Goal: Task Accomplishment & Management: Use online tool/utility

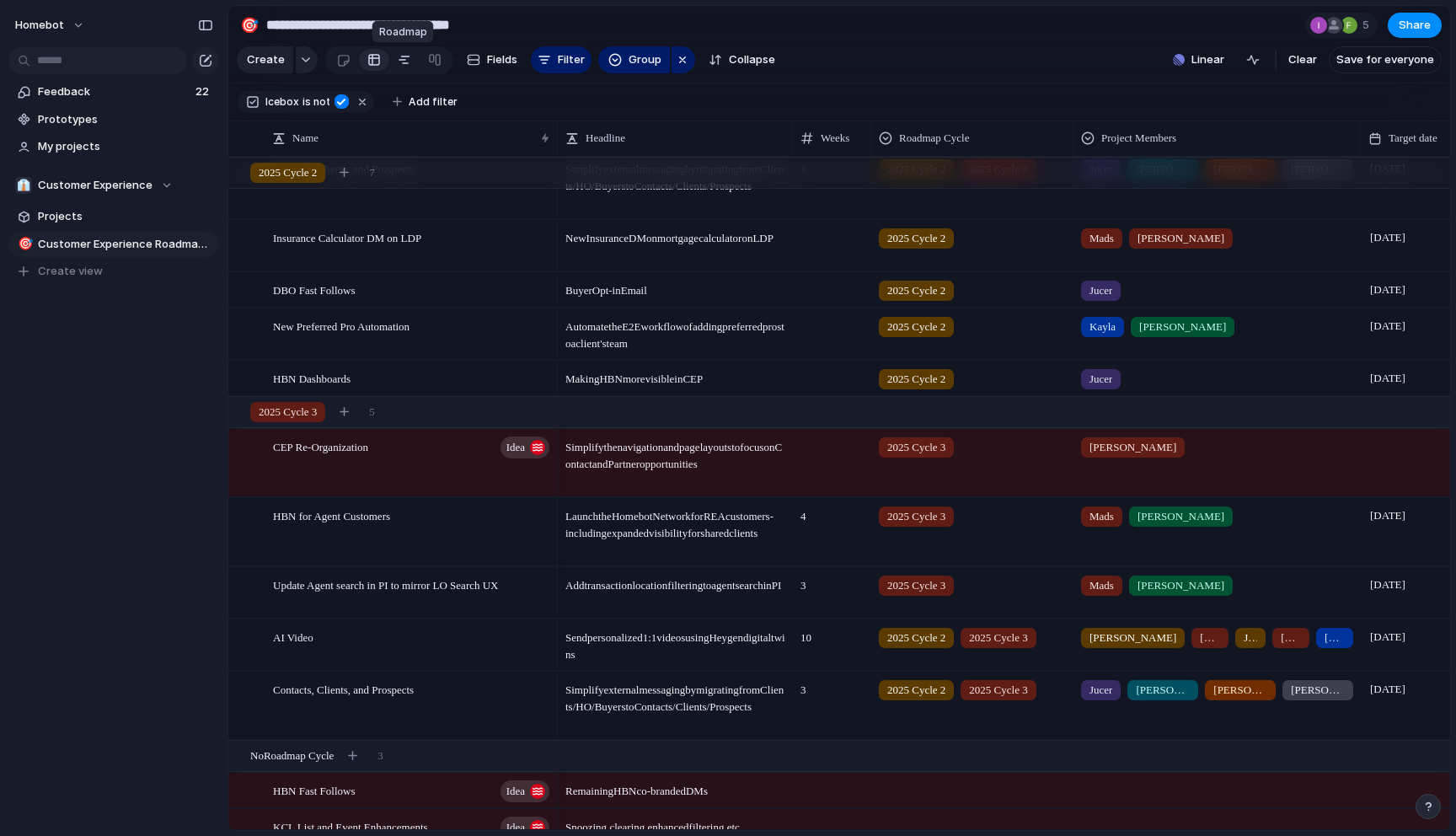
click at [403, 63] on div at bounding box center [405, 60] width 14 height 27
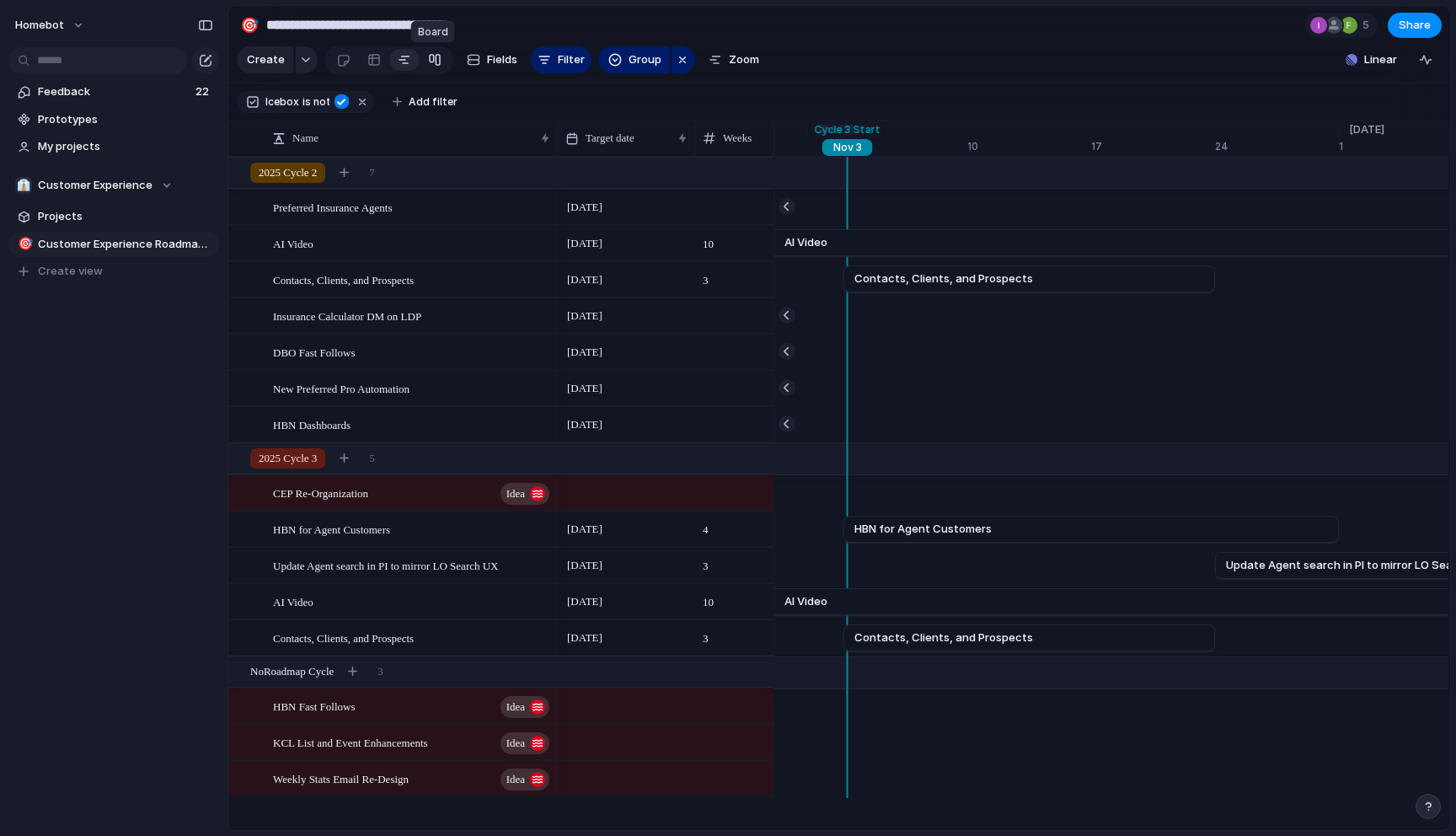
click at [428, 58] on div at bounding box center [435, 60] width 14 height 27
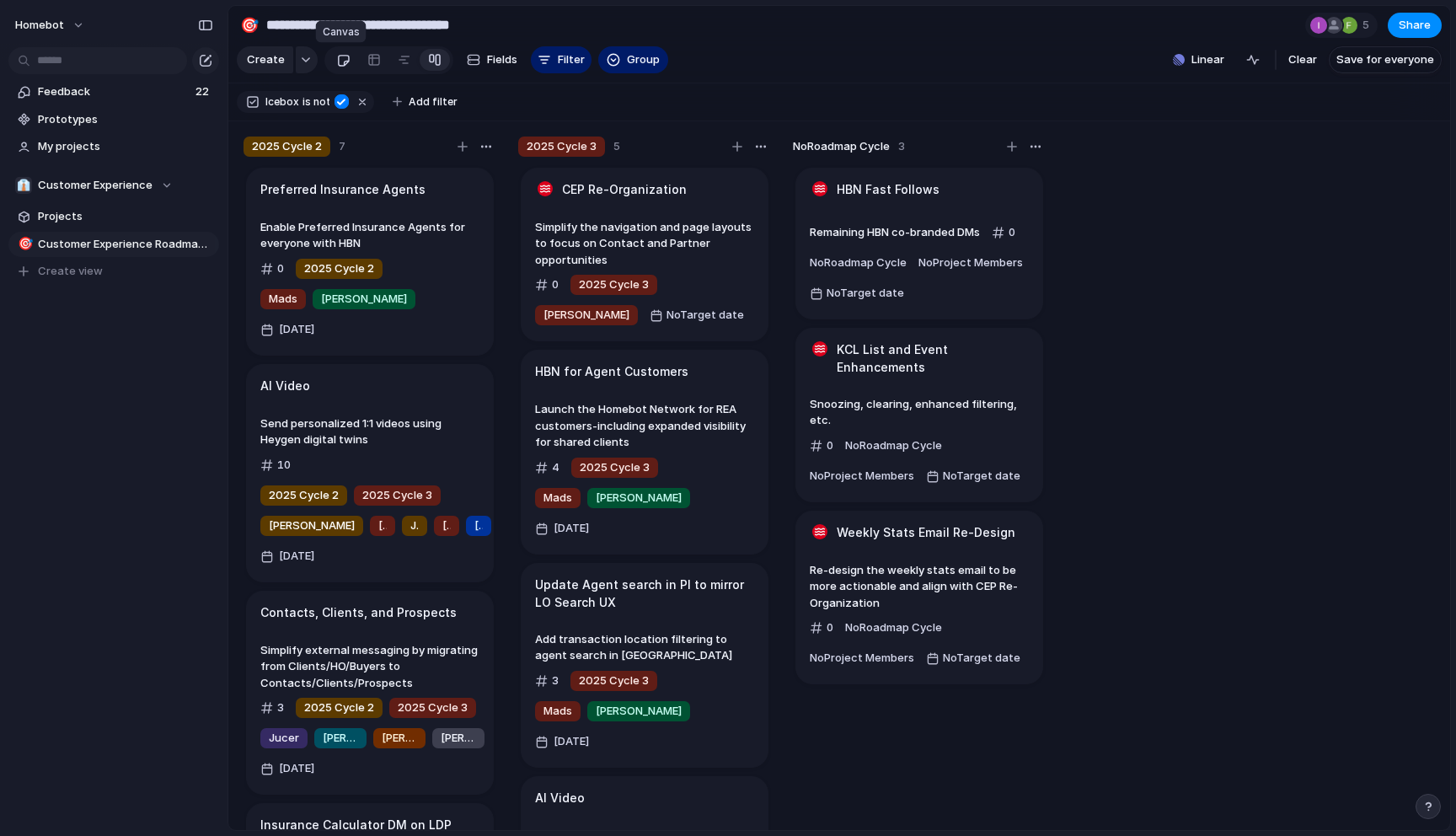
click at [346, 61] on div at bounding box center [344, 60] width 15 height 28
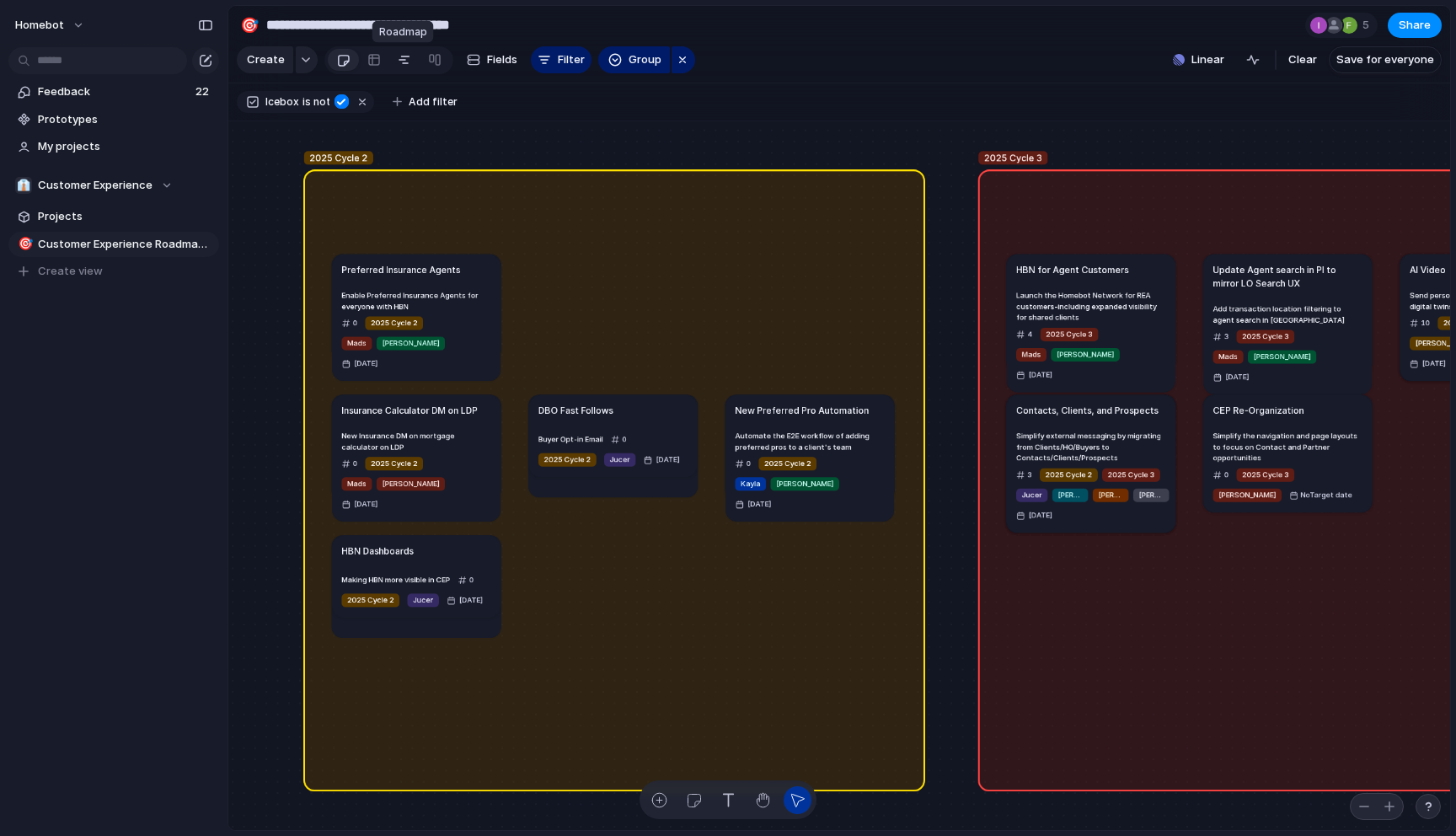
click at [402, 64] on div at bounding box center [405, 60] width 14 height 27
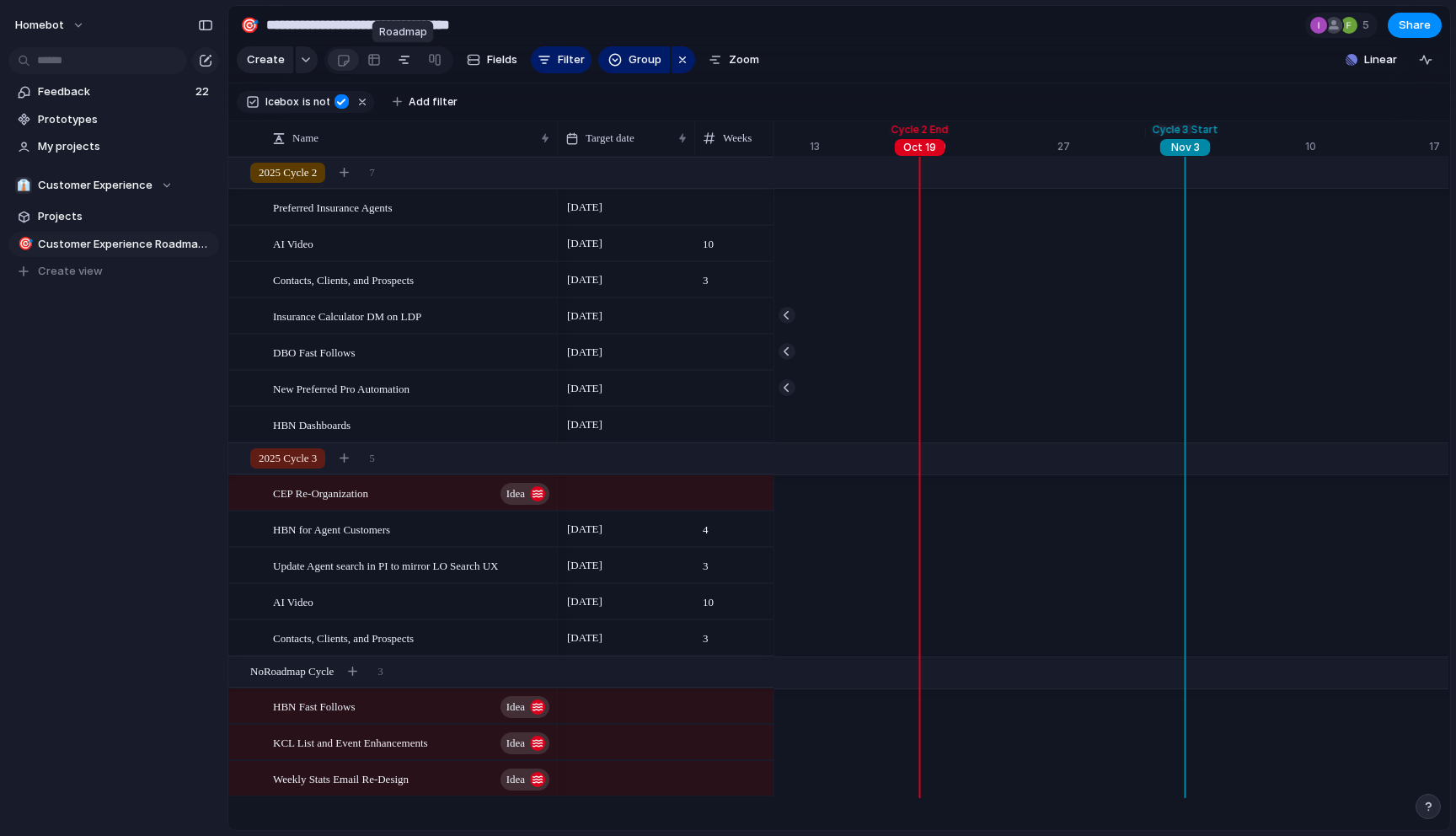
scroll to position [0, 19576]
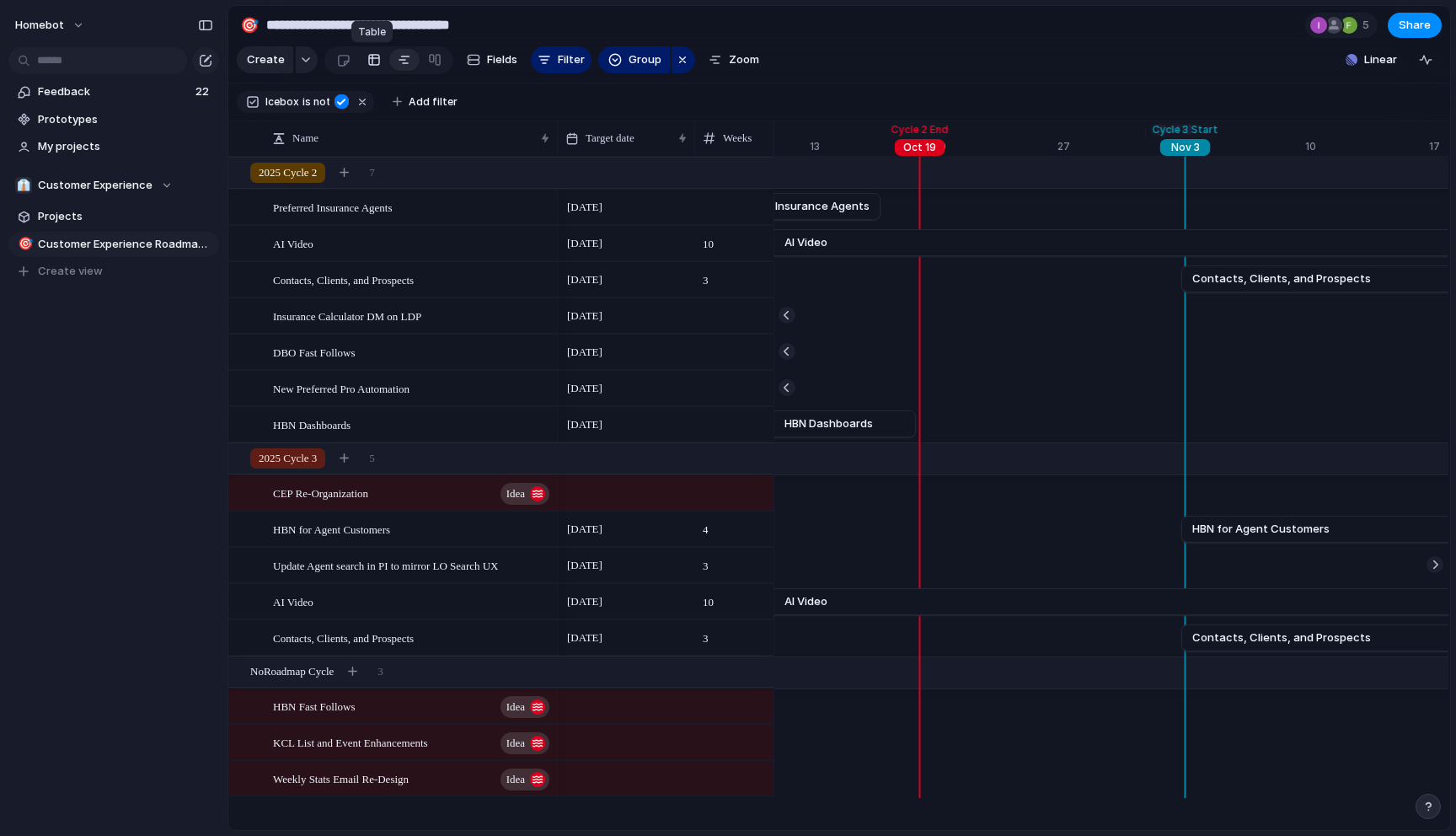
click at [372, 65] on div at bounding box center [375, 60] width 14 height 27
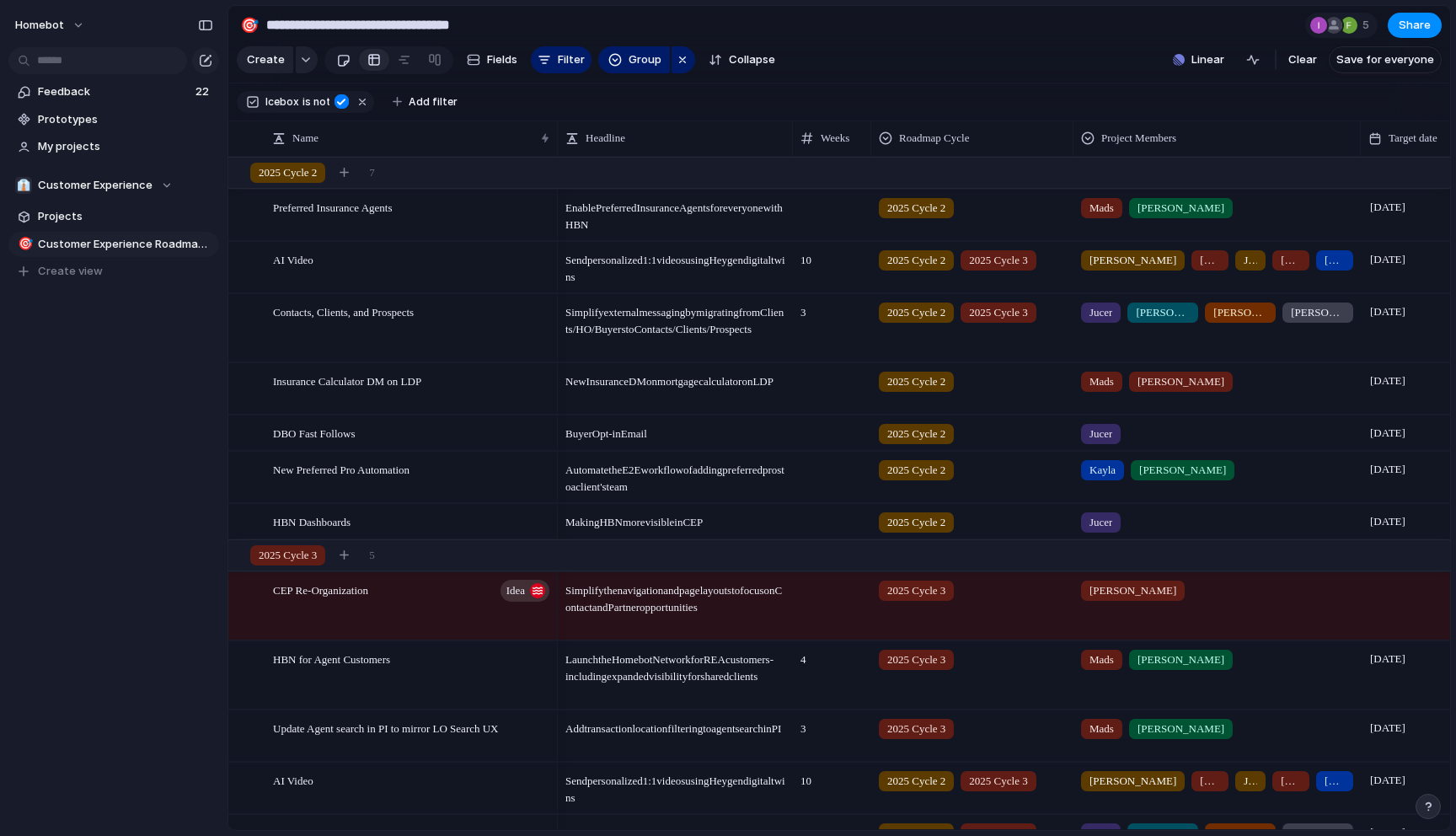
click at [345, 57] on div at bounding box center [344, 60] width 15 height 28
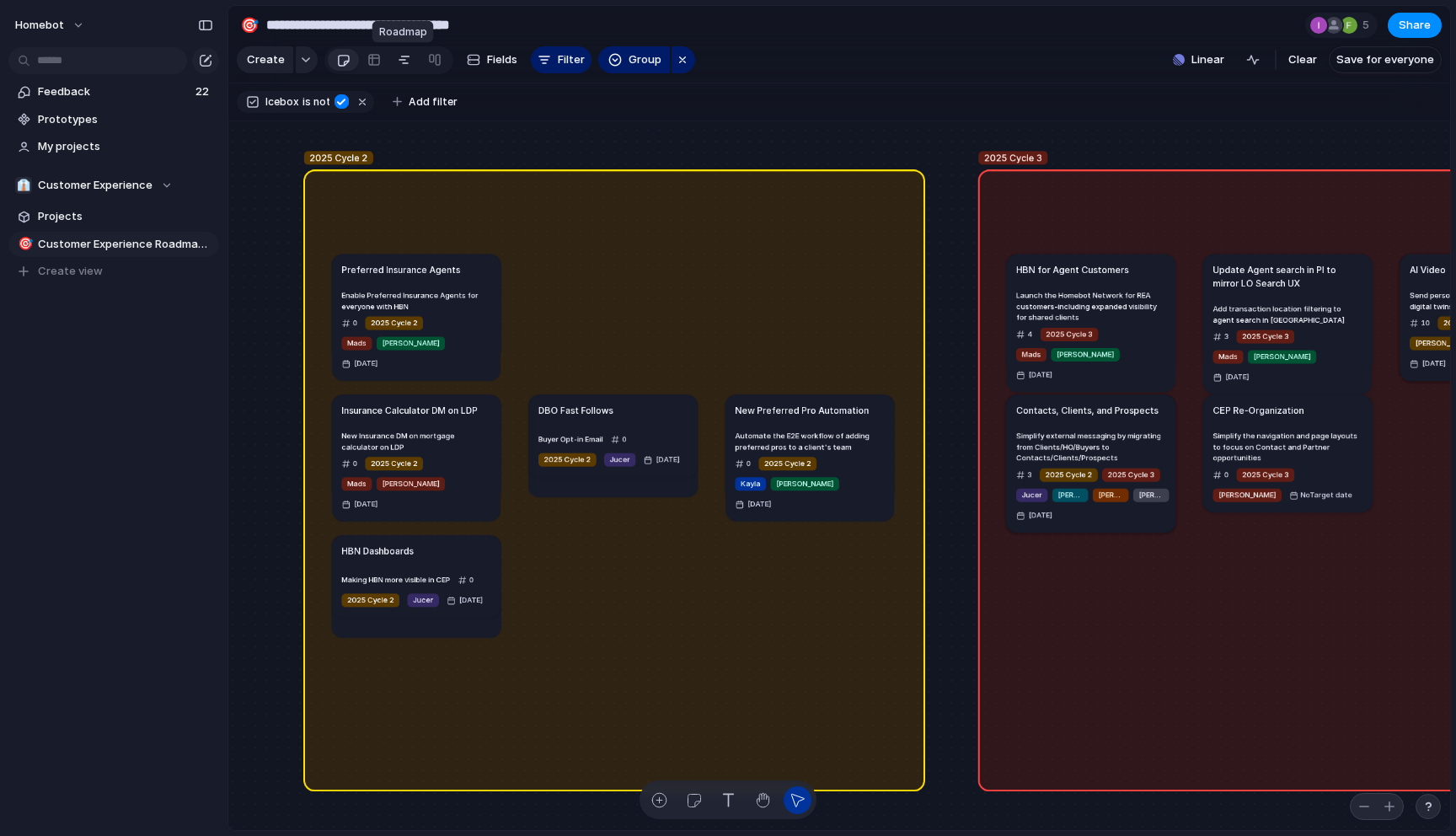
click at [398, 60] on div at bounding box center [405, 60] width 14 height 27
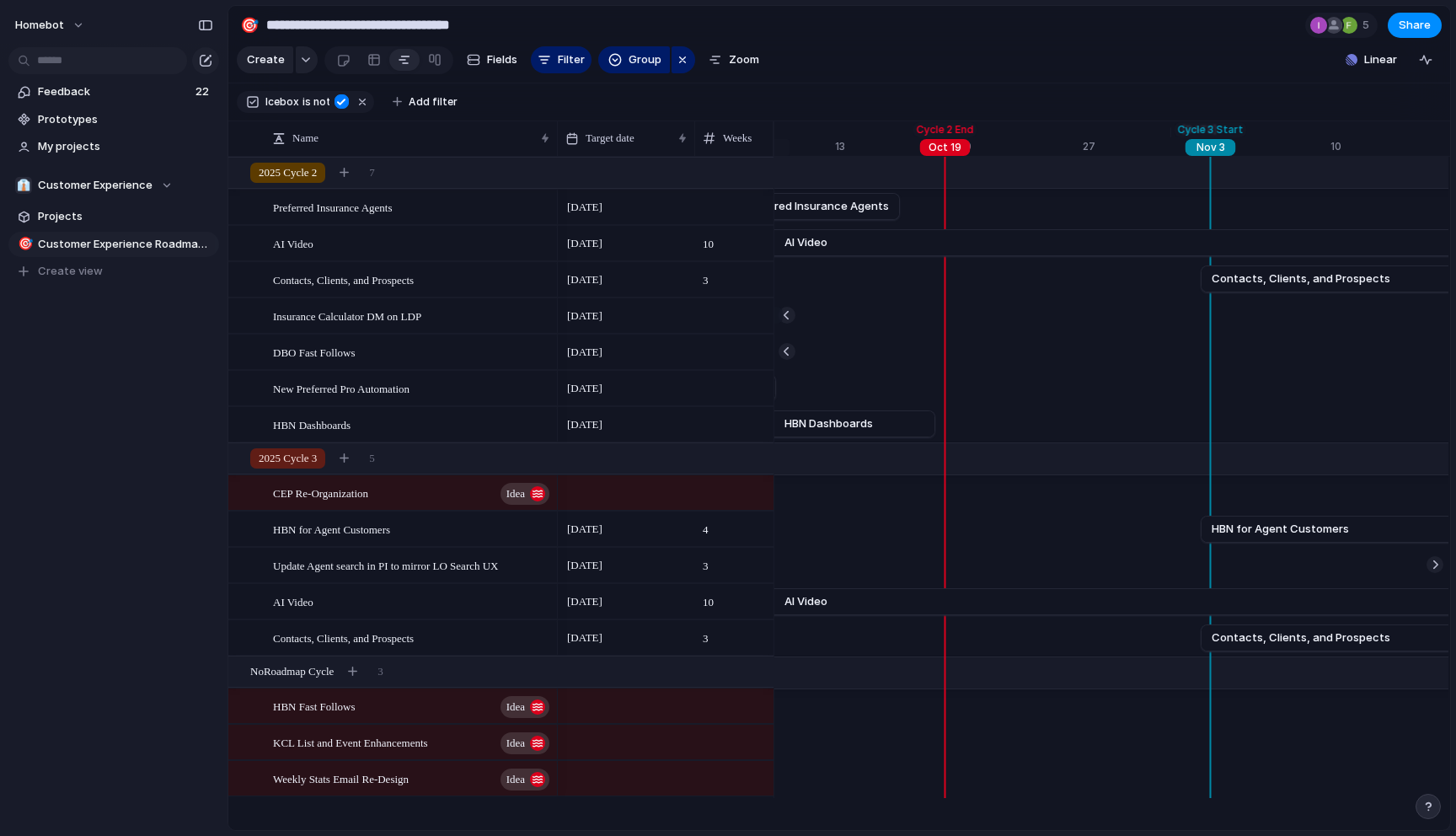
scroll to position [0, 19551]
click at [369, 62] on div at bounding box center [375, 60] width 14 height 27
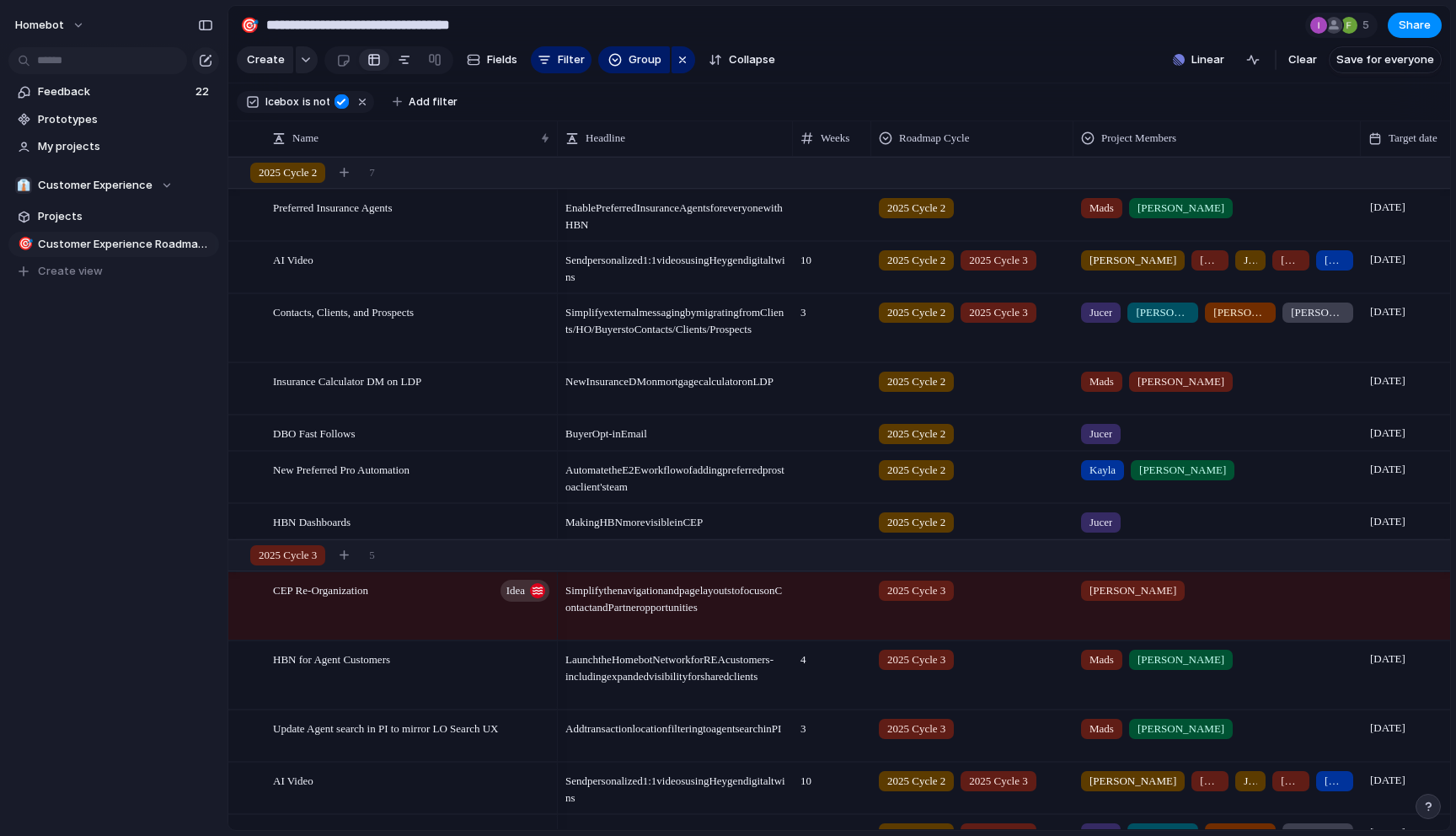
click at [400, 56] on div at bounding box center [405, 60] width 14 height 27
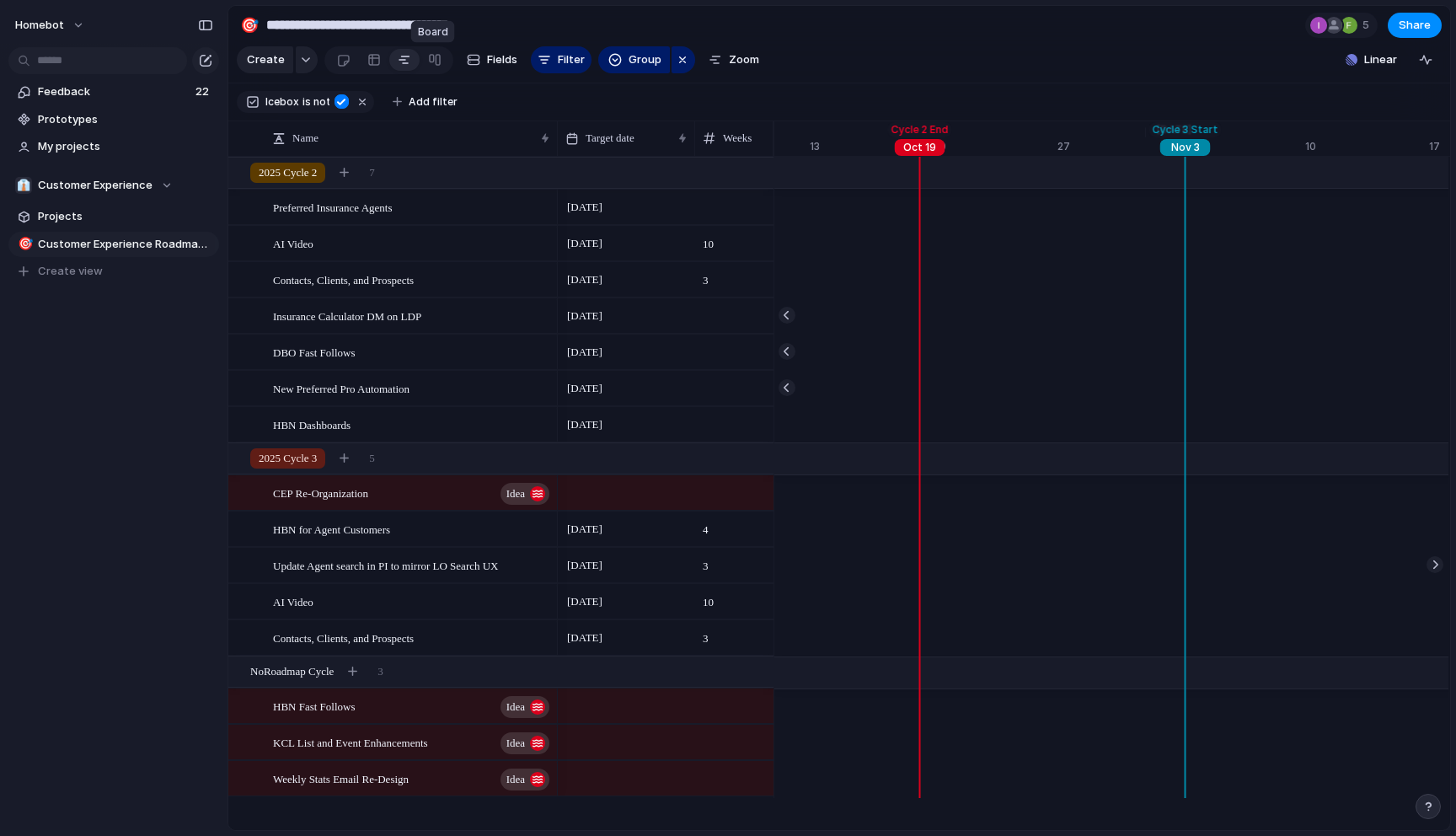
scroll to position [0, 19576]
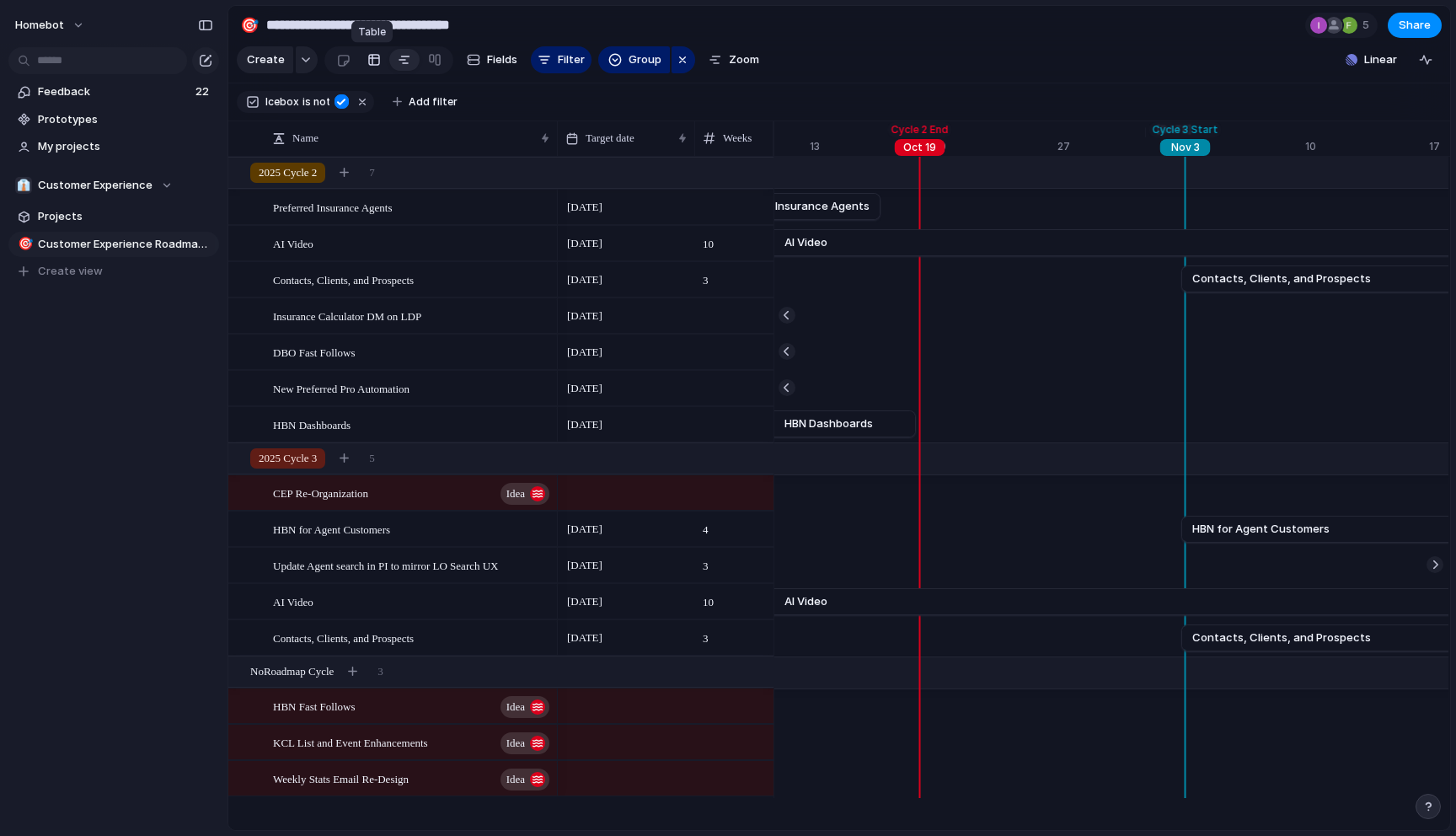
click at [368, 58] on div at bounding box center [375, 60] width 14 height 27
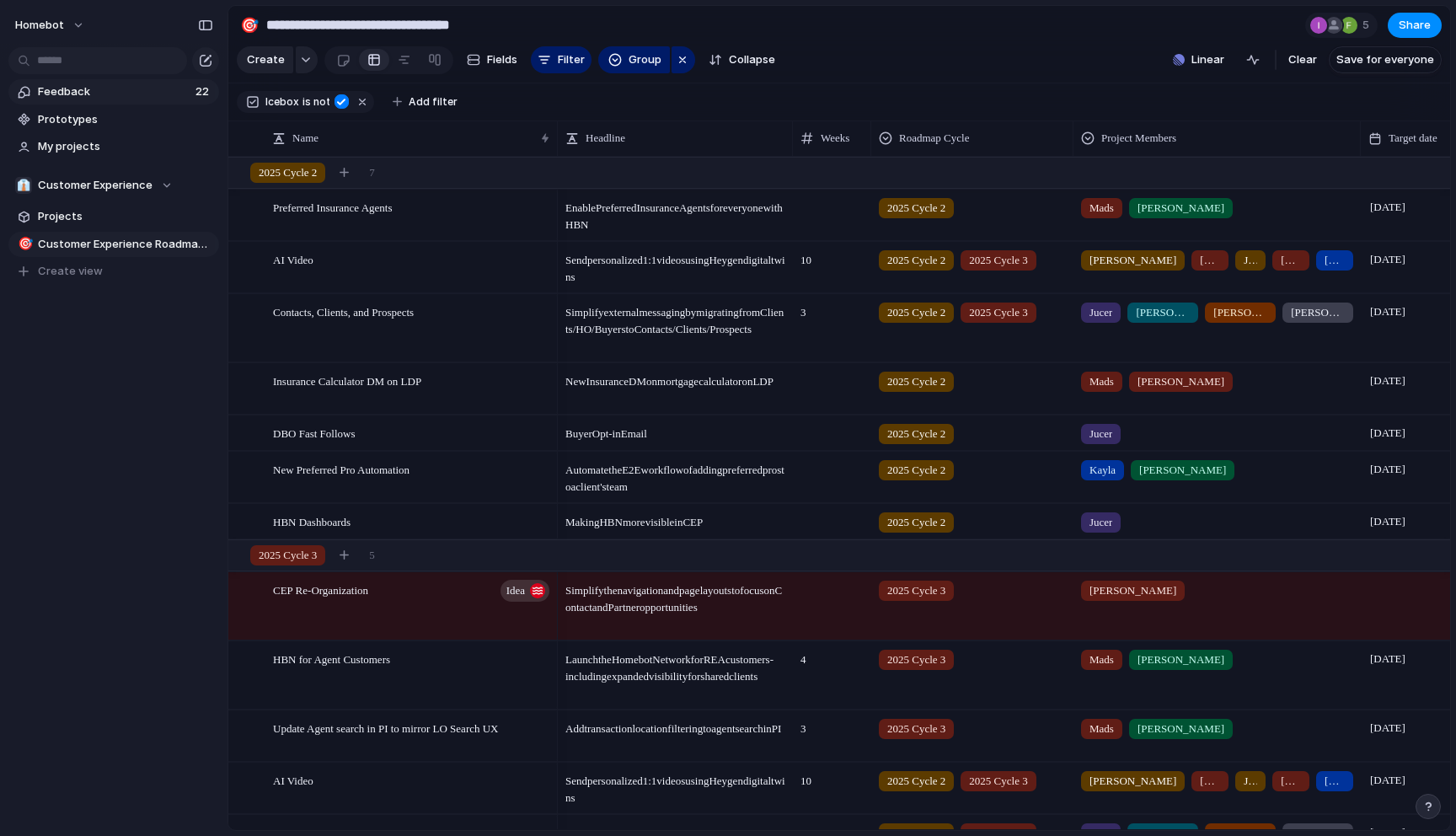
click at [108, 90] on span "Feedback" at bounding box center [114, 92] width 152 height 17
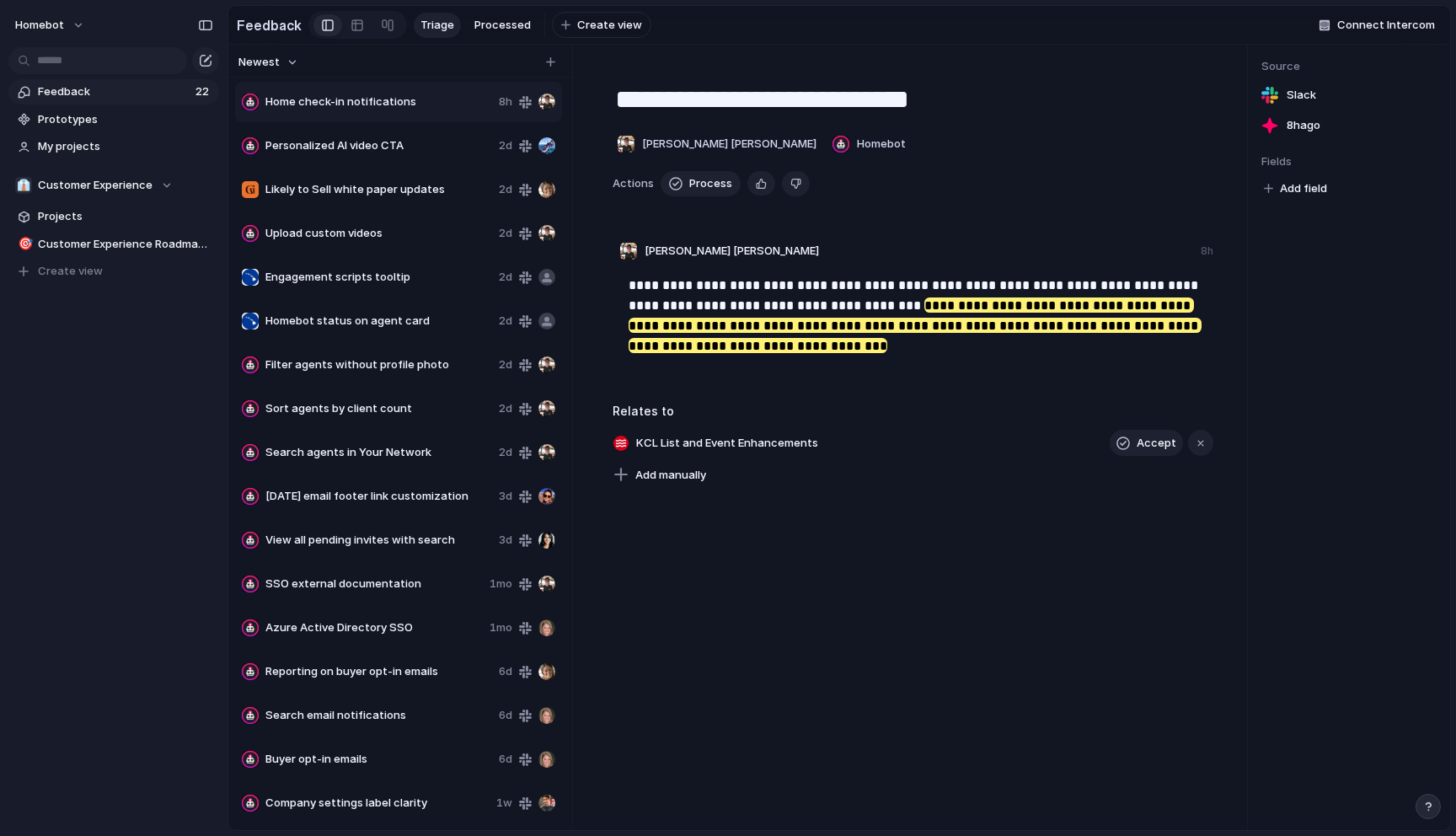
click at [430, 102] on span "Home check-in notifications" at bounding box center [379, 101] width 226 height 17
click at [440, 141] on span "Personalized AI video CTA" at bounding box center [379, 145] width 226 height 17
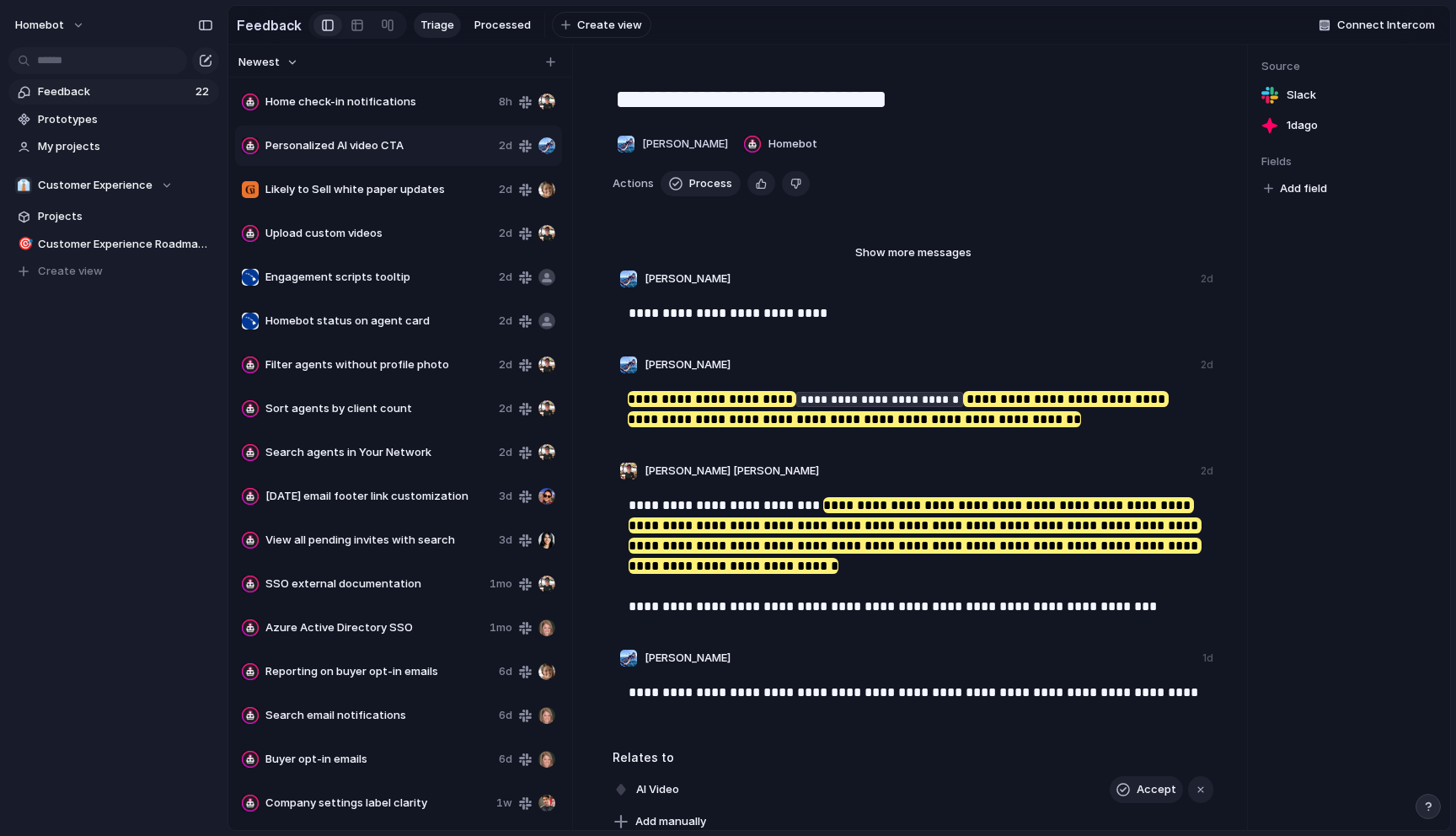
click at [445, 181] on div "Likely to Sell white paper updates" at bounding box center [367, 189] width 251 height 17
type textarea "**********"
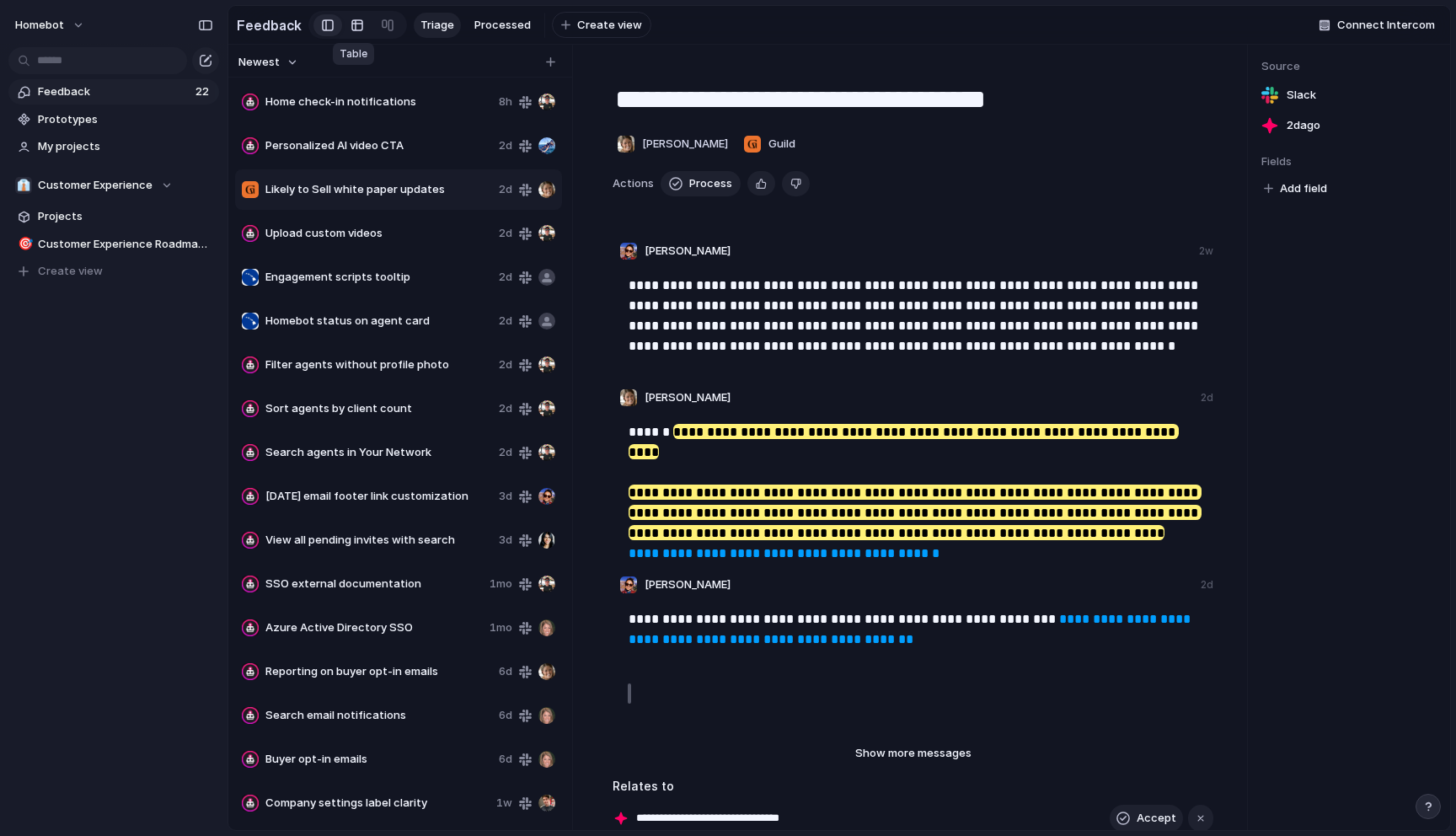
click at [355, 22] on div at bounding box center [357, 25] width 14 height 27
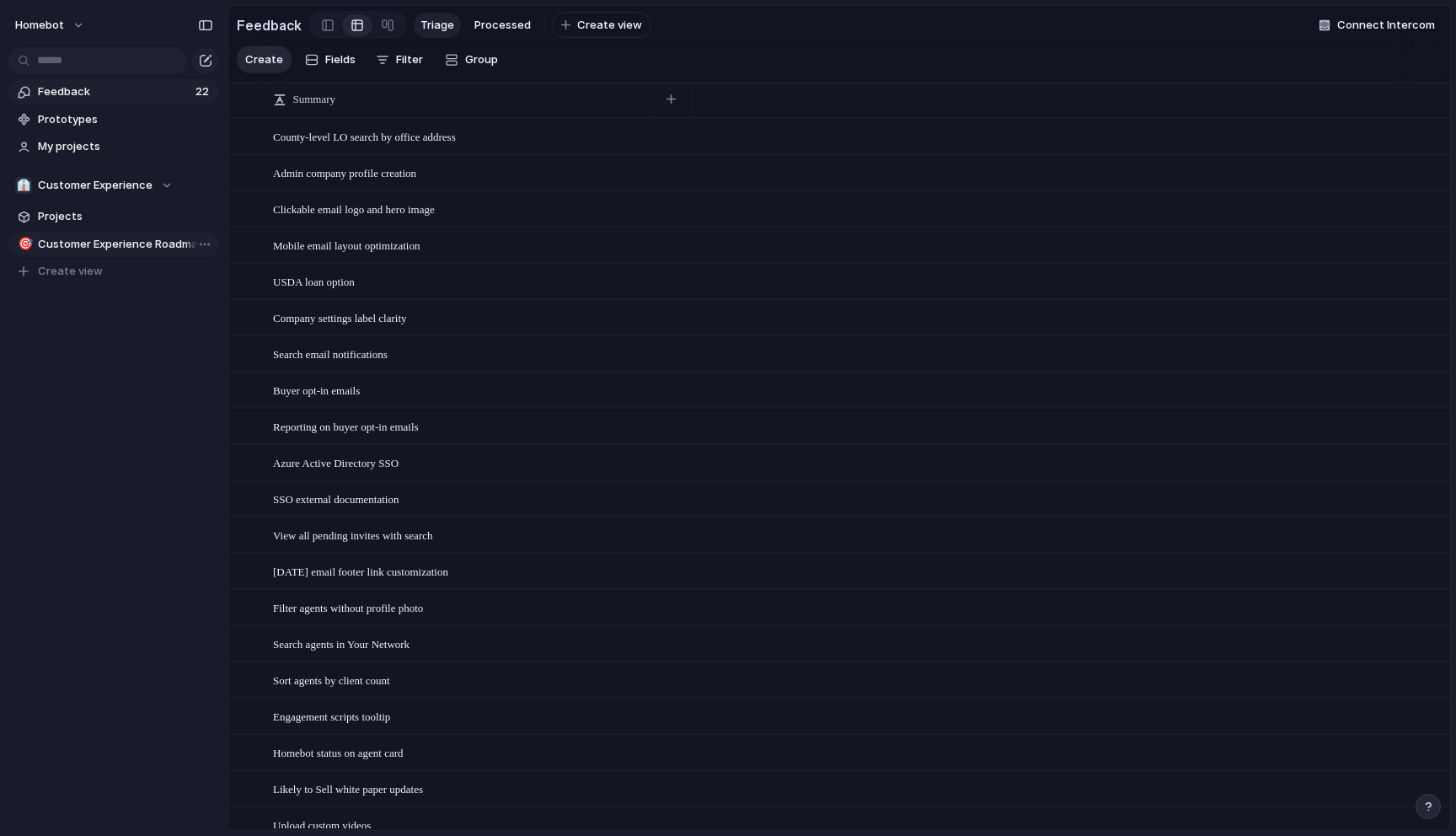
click at [102, 238] on span "Customer Experience Roadmap Planning" at bounding box center [126, 244] width 176 height 17
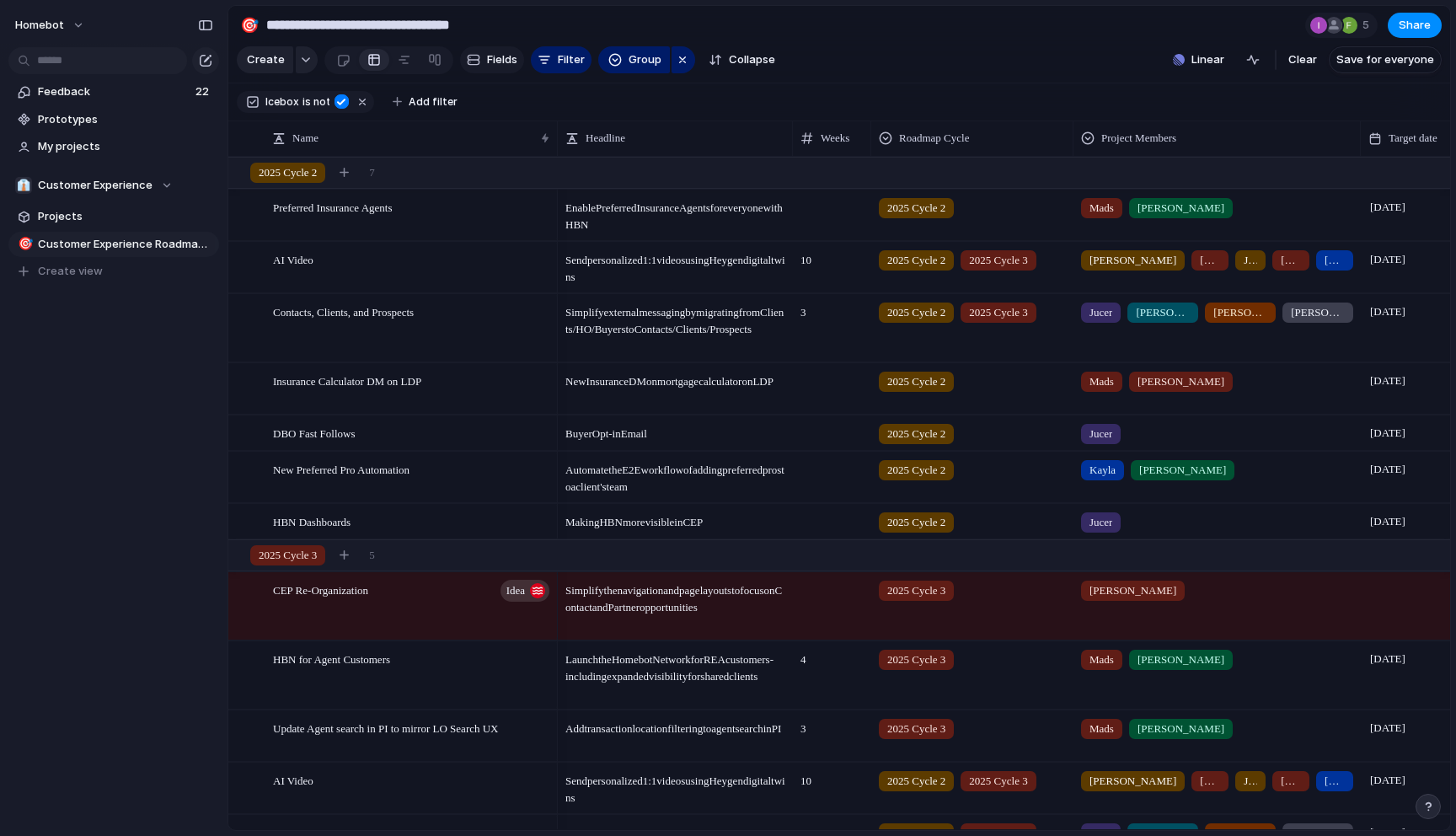
click at [488, 58] on span "Fields" at bounding box center [502, 60] width 30 height 17
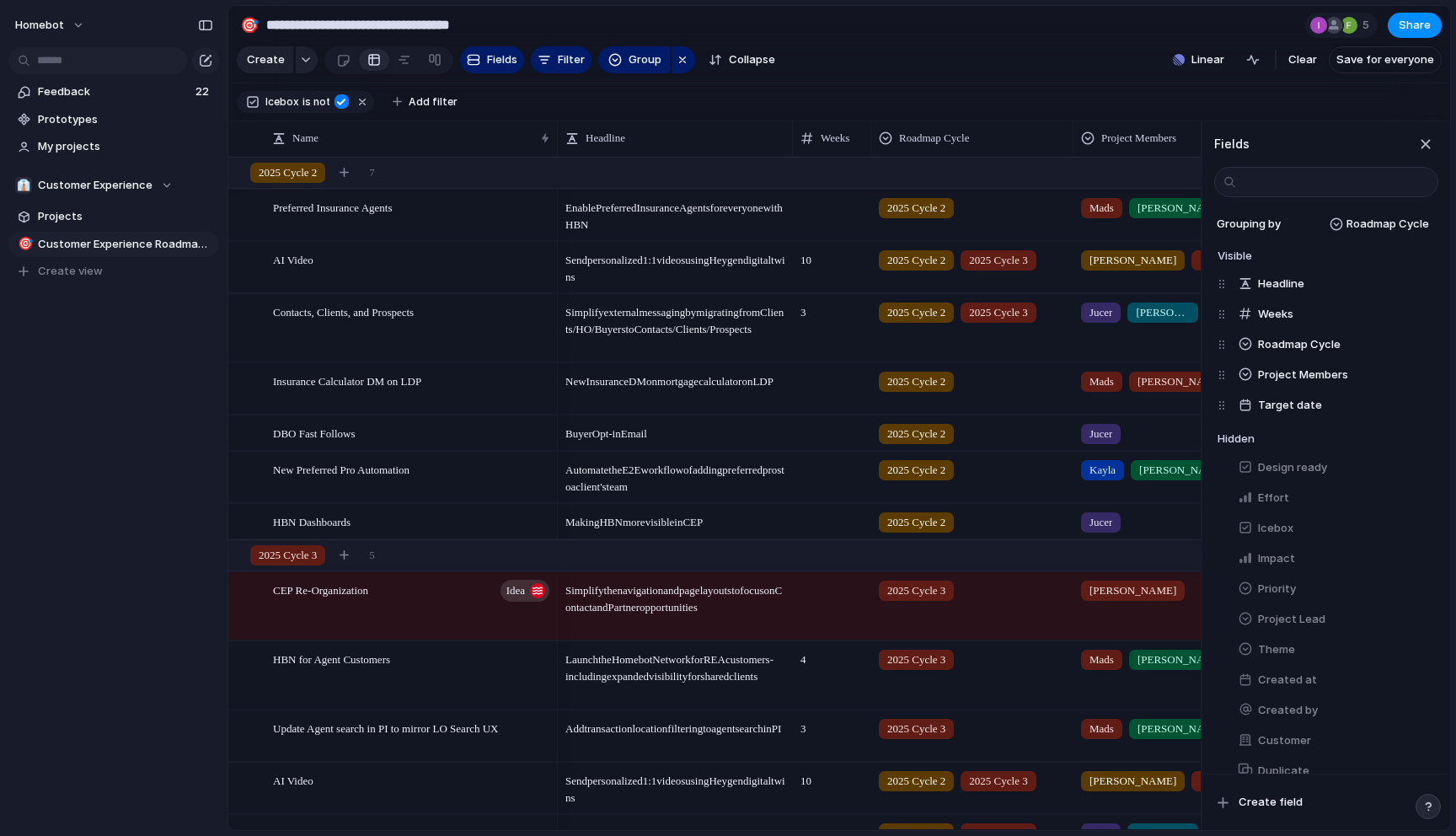
click at [935, 96] on section "Icebox is not Add filter" at bounding box center [839, 102] width 1222 height 38
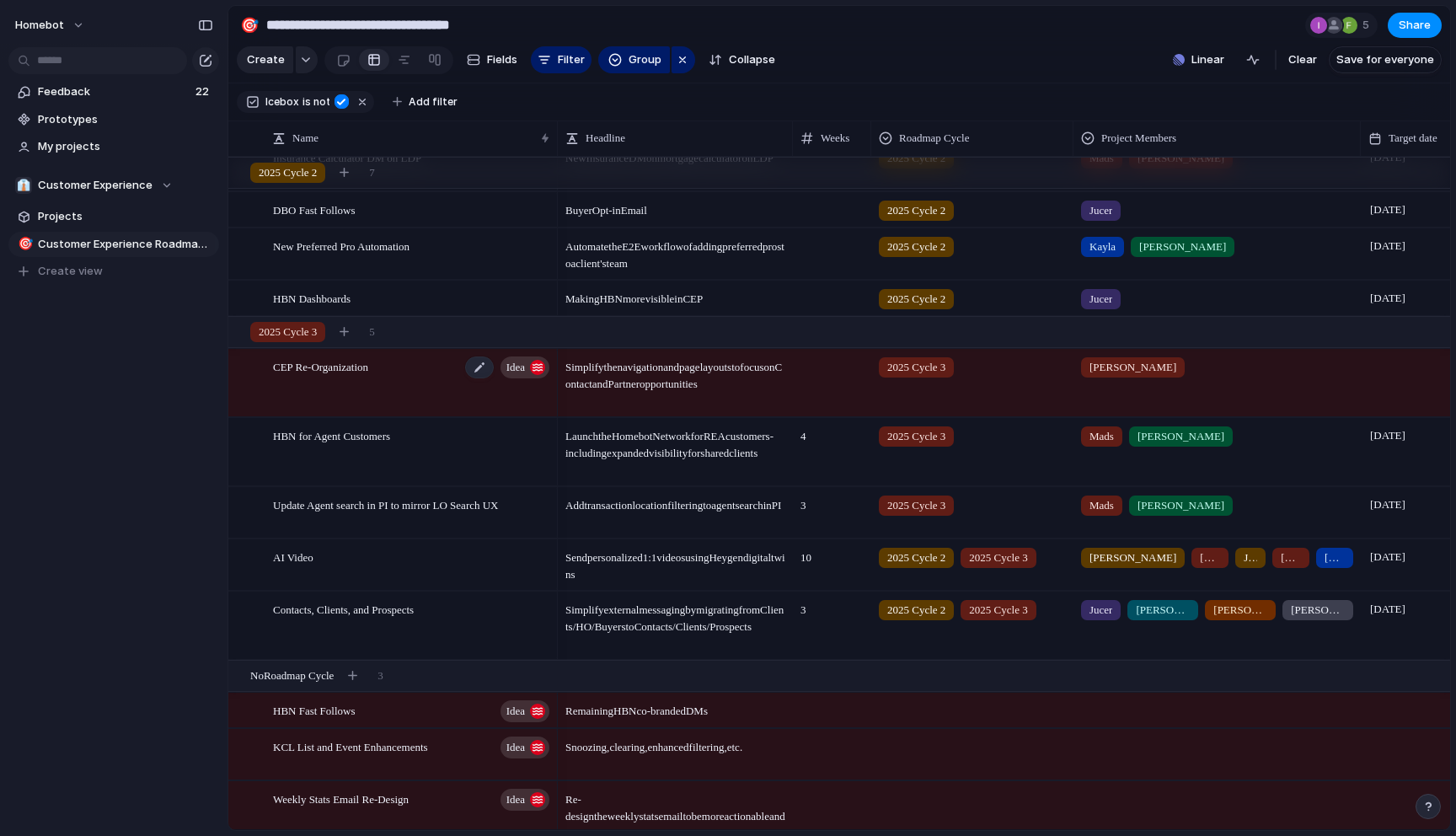
scroll to position [244, 0]
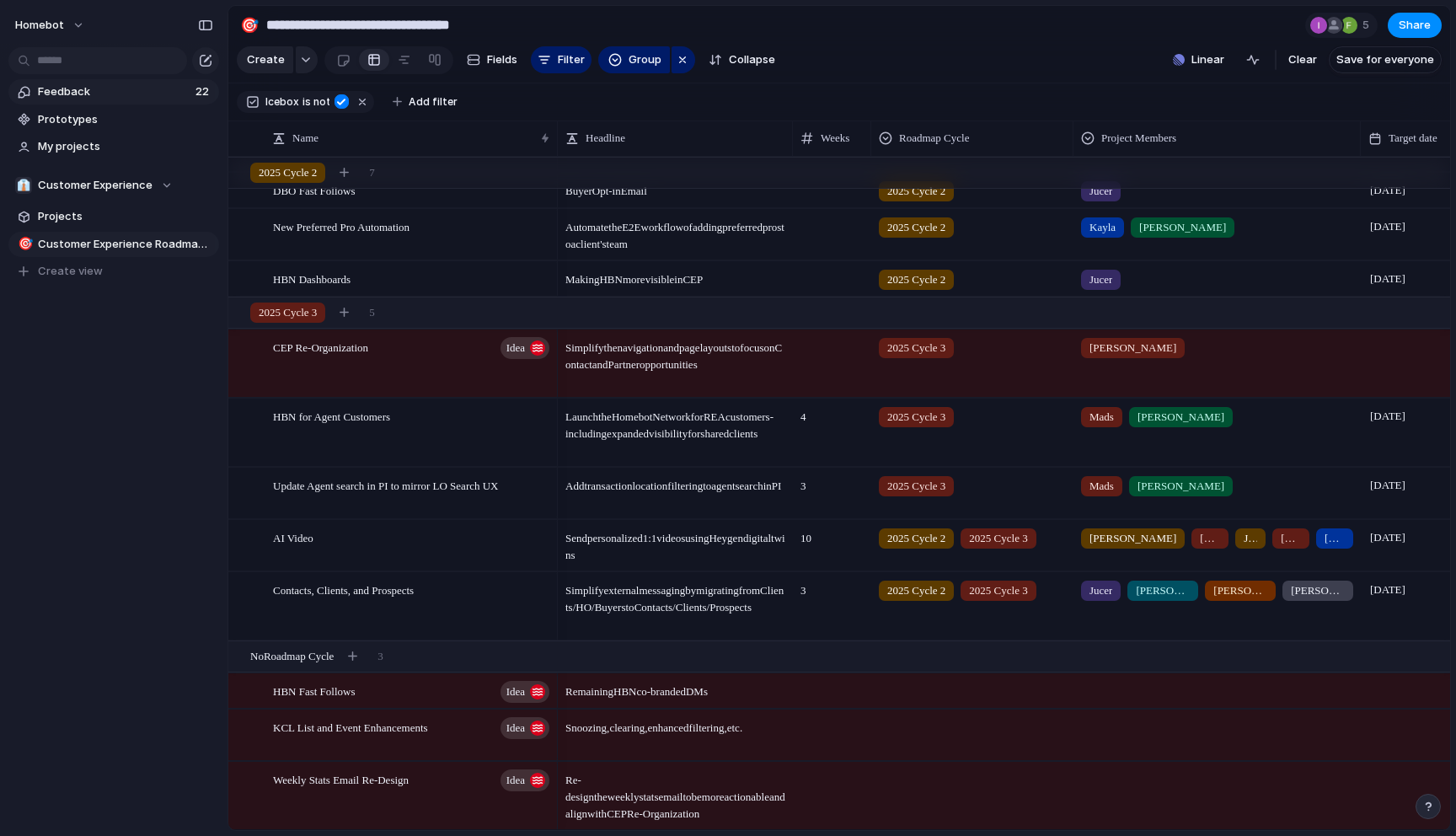
click at [90, 94] on span "Feedback" at bounding box center [114, 92] width 152 height 17
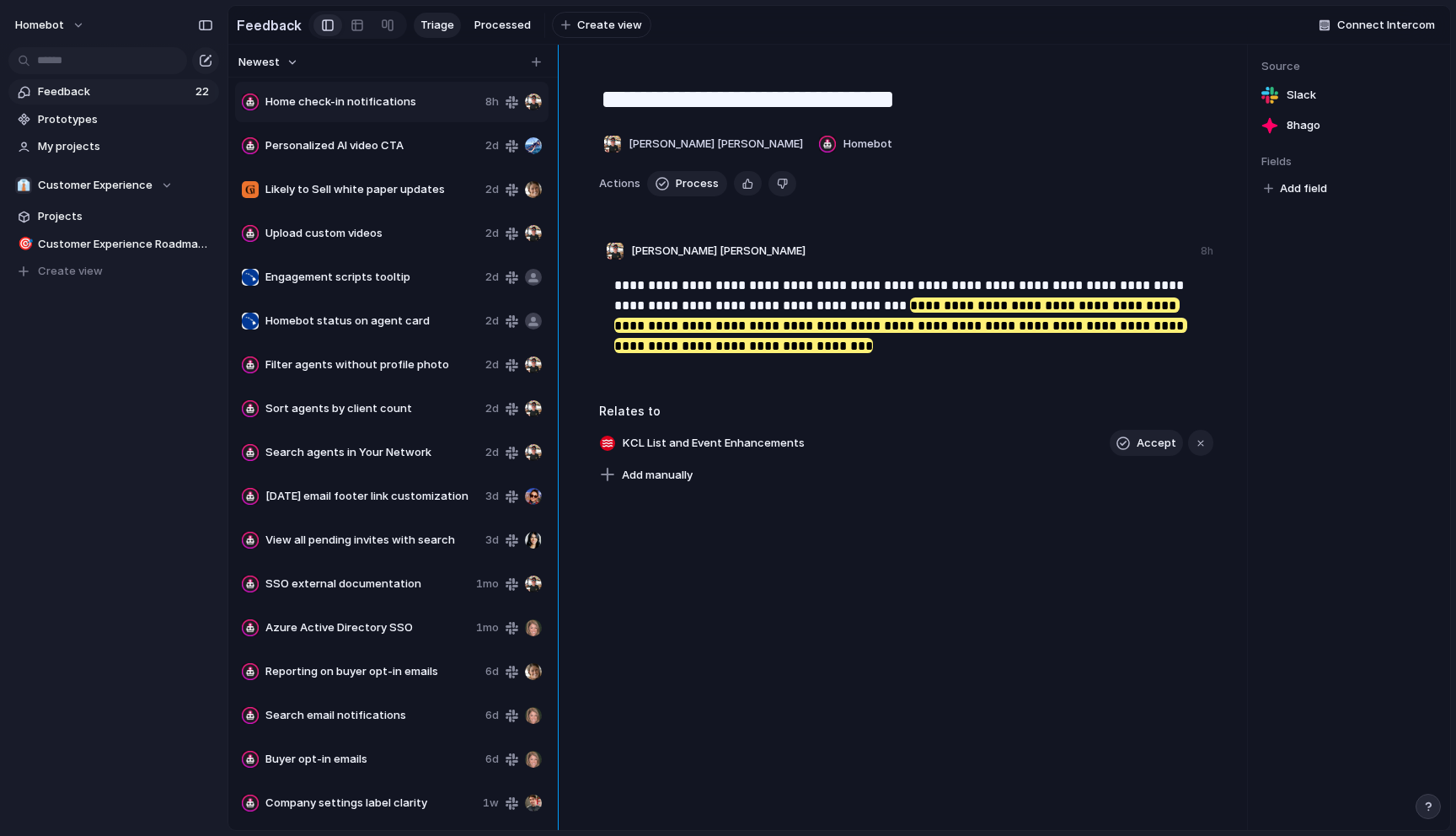
drag, startPoint x: 569, startPoint y: 182, endPoint x: 559, endPoint y: 182, distance: 10.0
click at [559, 182] on div at bounding box center [559, 437] width 14 height 785
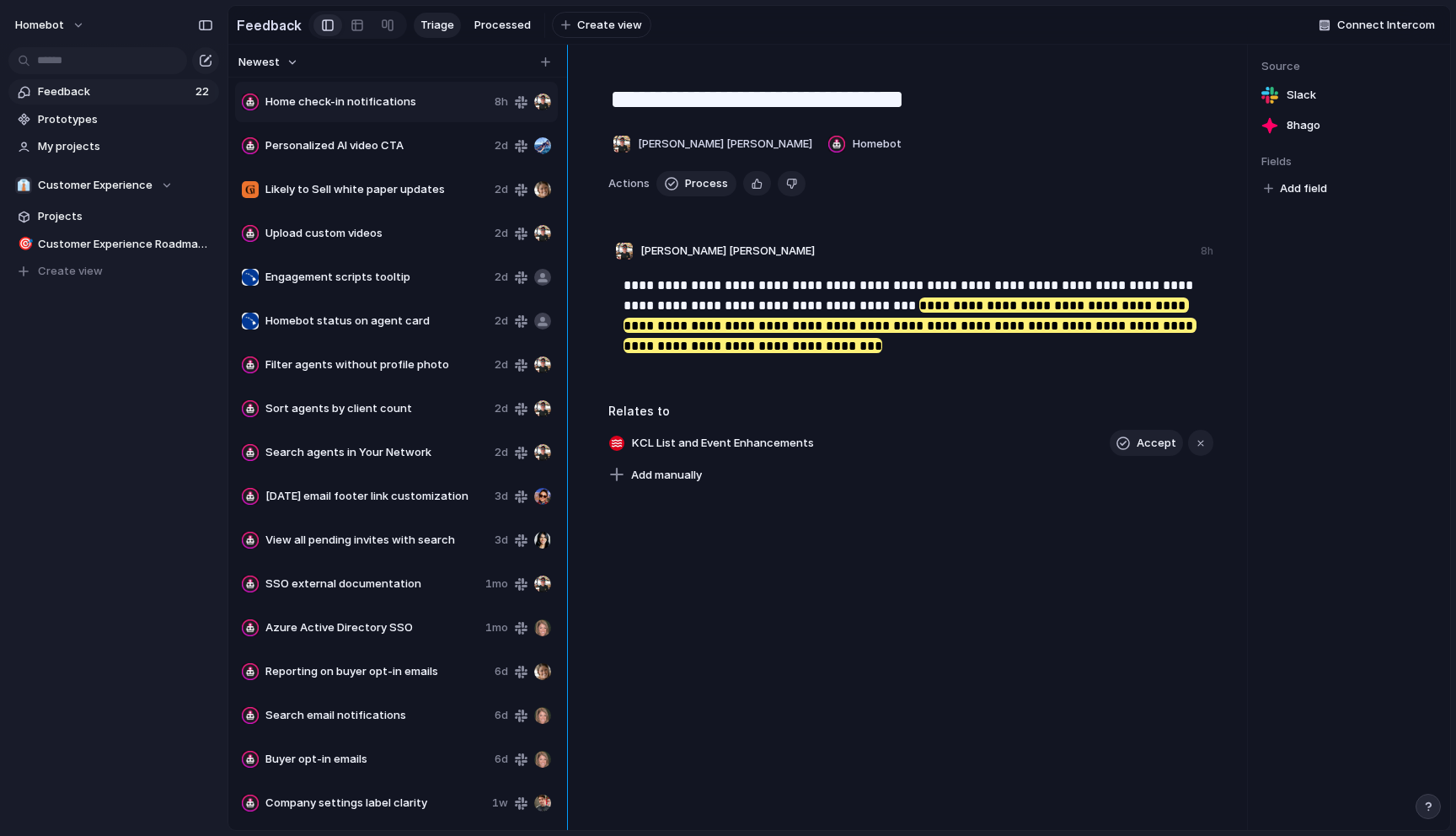
click at [568, 139] on div at bounding box center [568, 437] width 14 height 785
click at [413, 235] on span "Upload custom videos" at bounding box center [377, 233] width 222 height 17
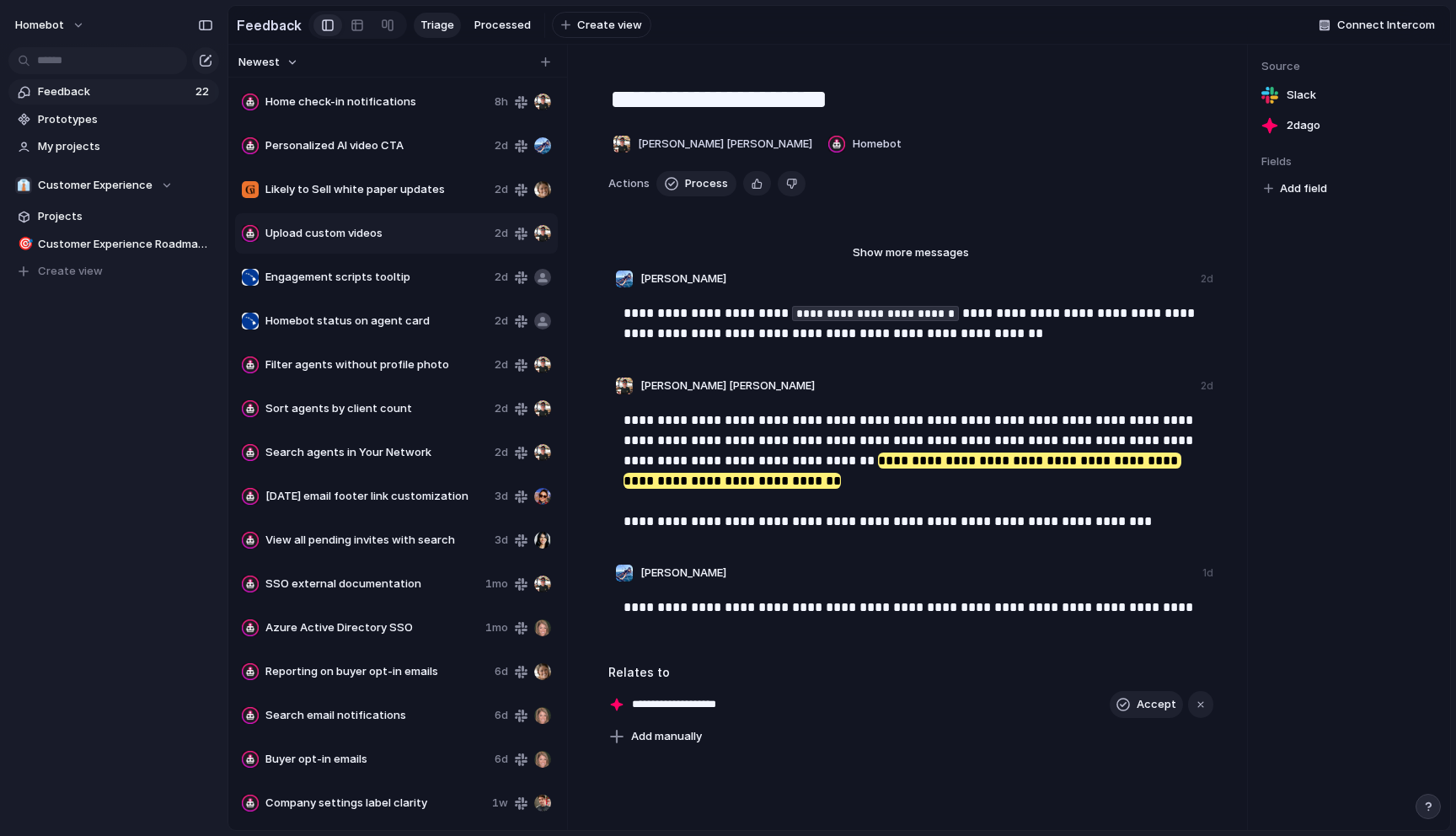
click at [350, 160] on div "Personalized AI video CTA 2d" at bounding box center [396, 145] width 323 height 40
type textarea "**********"
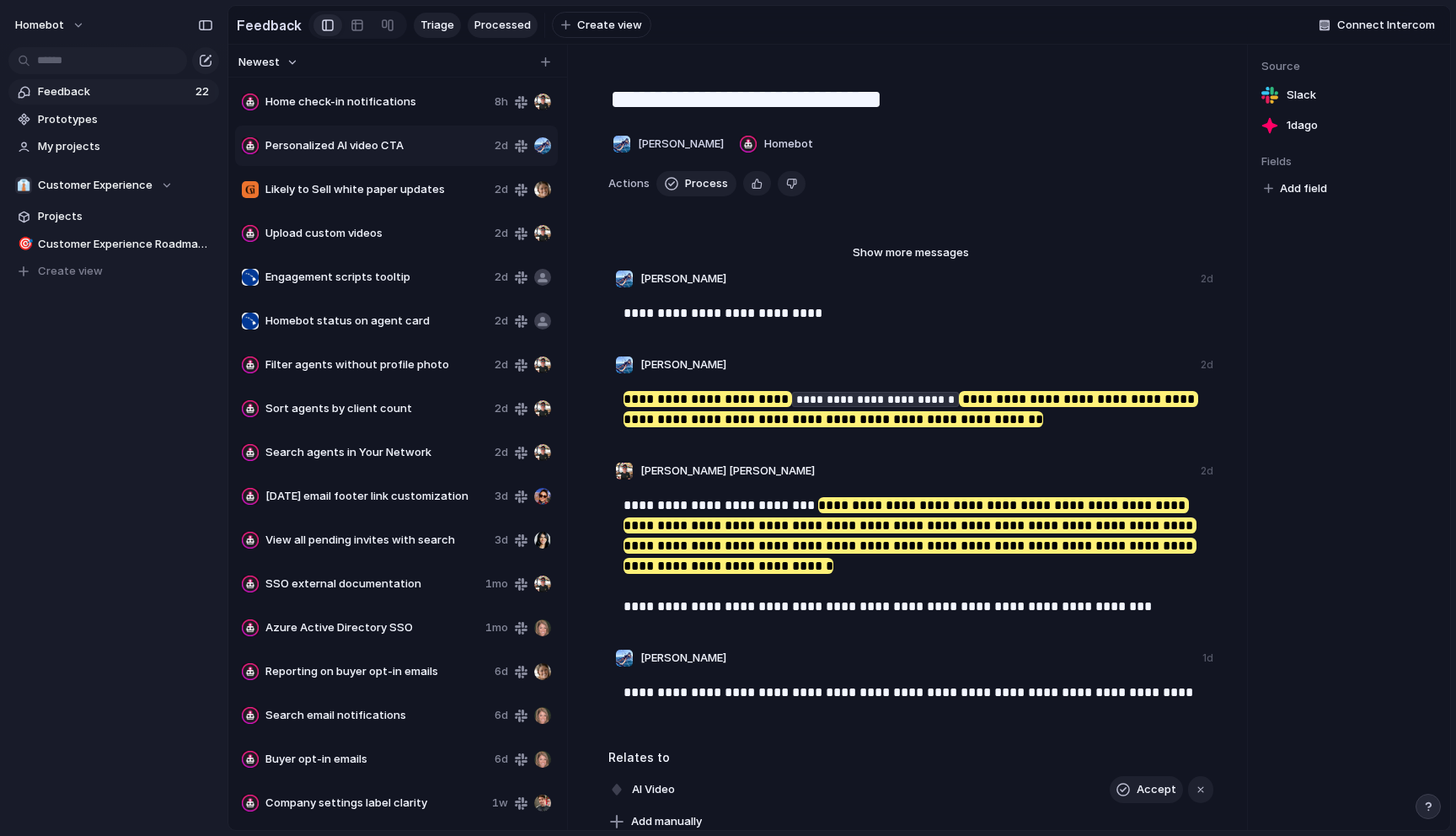
click at [498, 29] on span "Processed" at bounding box center [503, 24] width 57 height 17
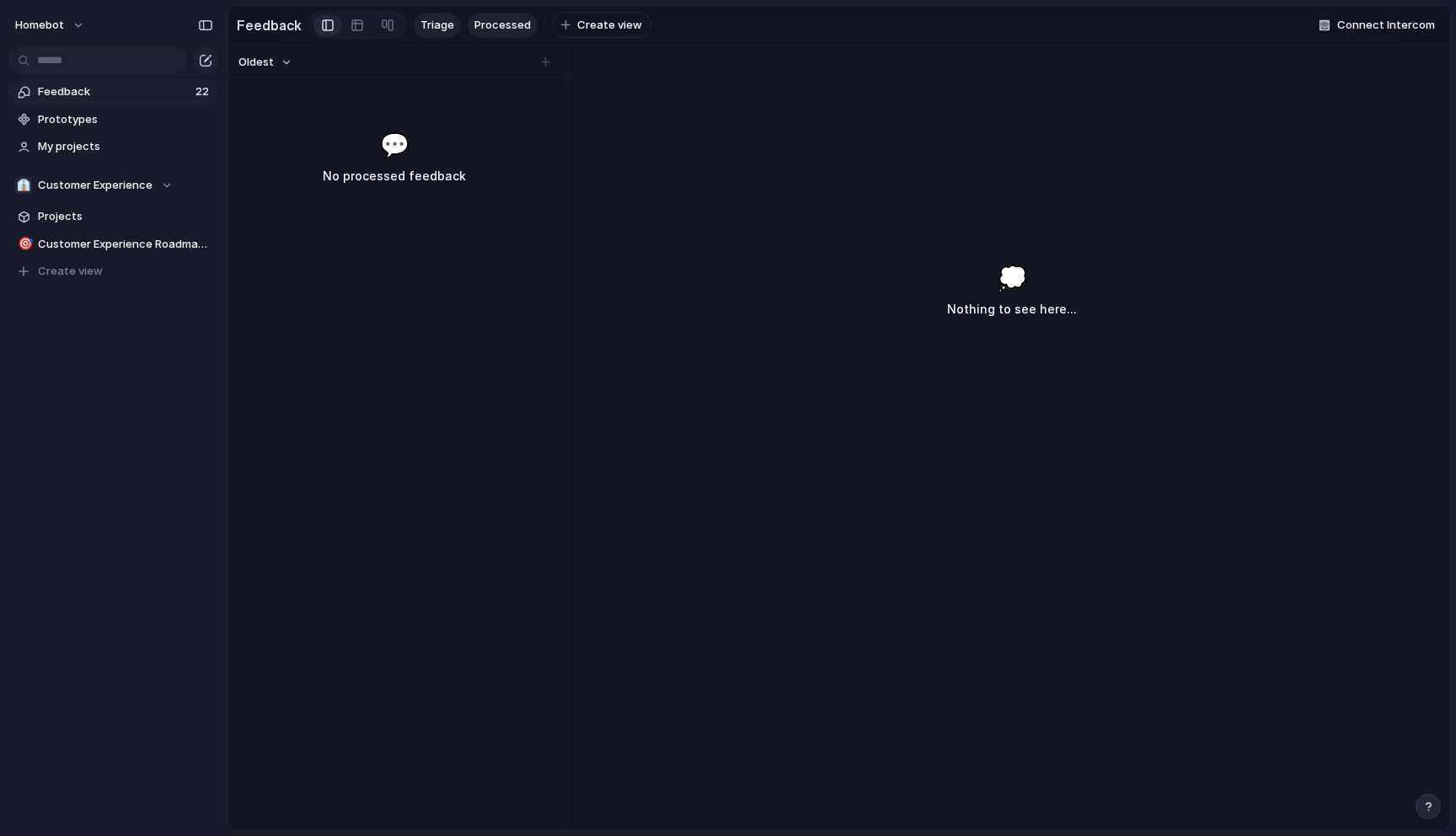
click at [431, 29] on span "Triage" at bounding box center [437, 24] width 34 height 17
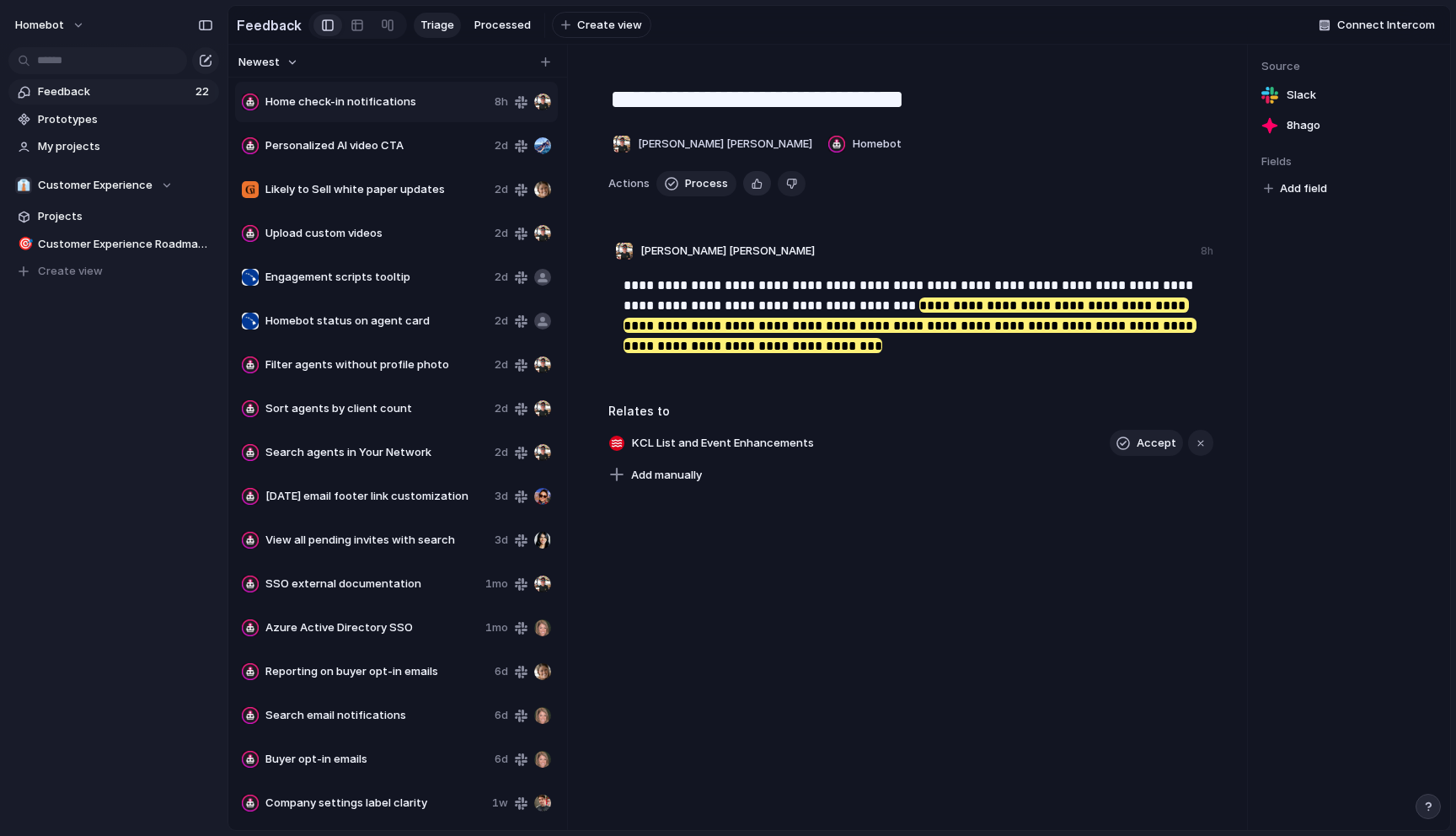
click at [757, 183] on div "button" at bounding box center [756, 183] width 11 height 16
click at [511, 28] on span "Processed" at bounding box center [503, 24] width 57 height 17
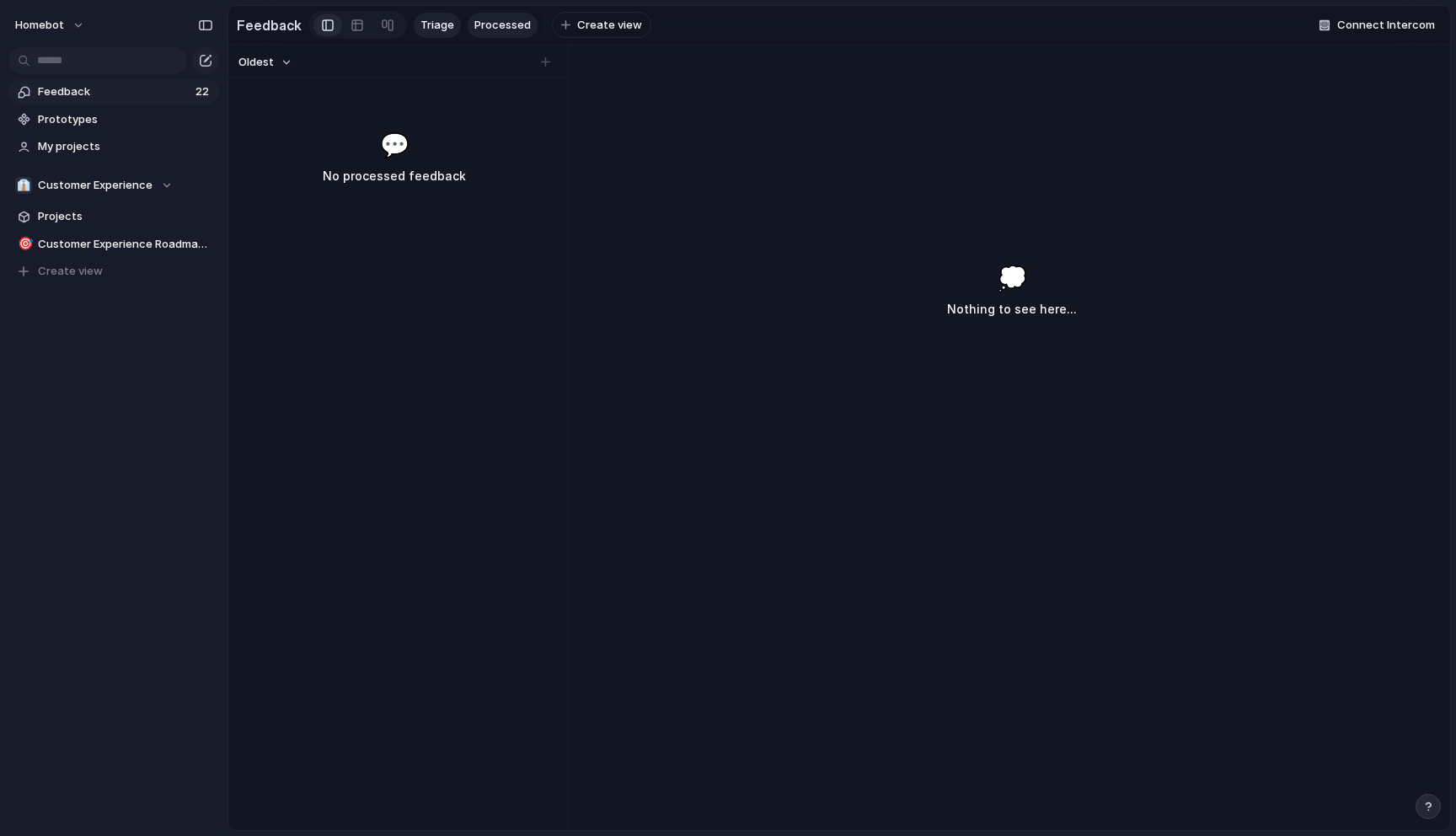
click at [436, 28] on span "Triage" at bounding box center [437, 24] width 34 height 17
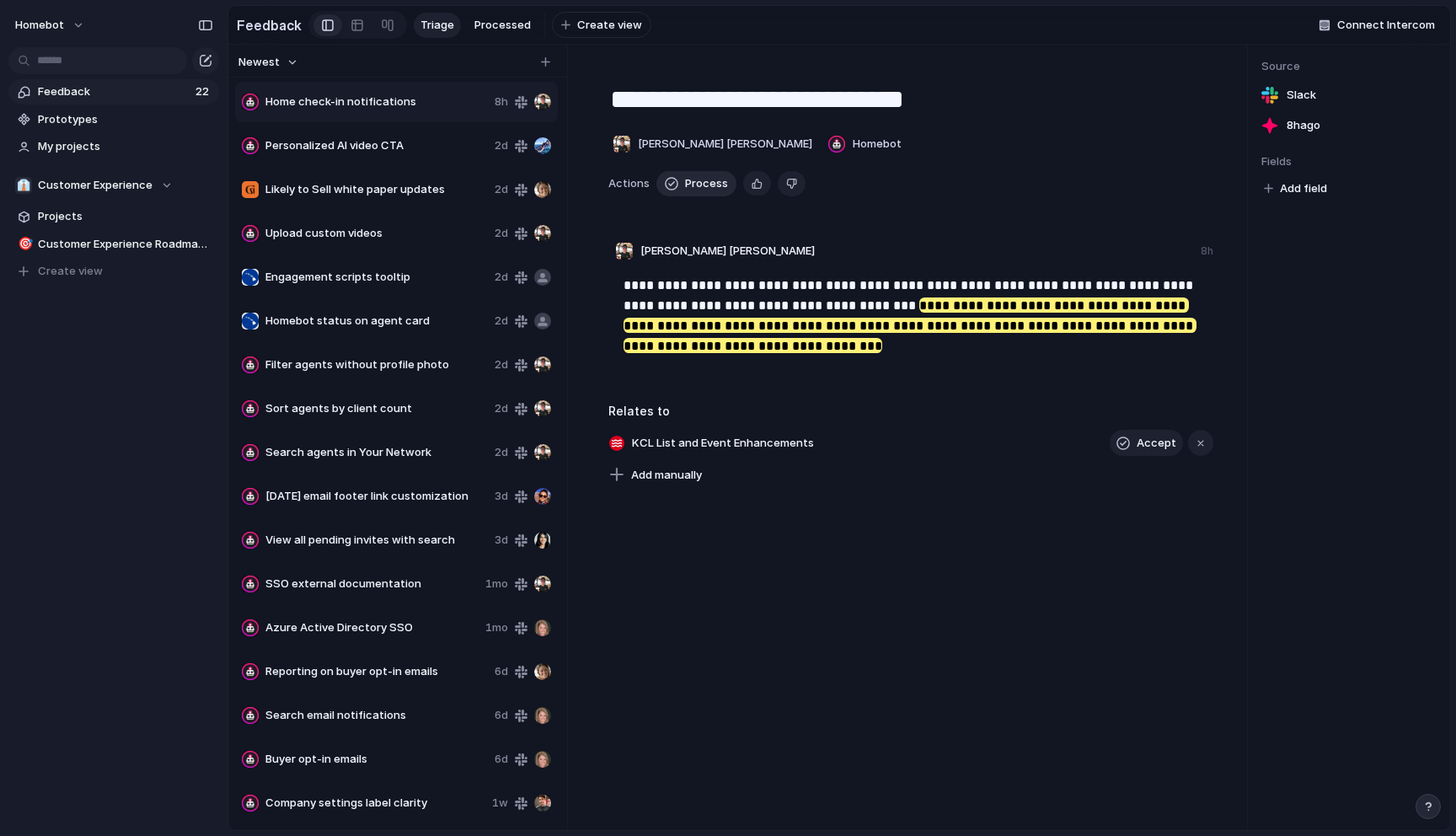
click at [690, 182] on span "Process" at bounding box center [707, 183] width 43 height 17
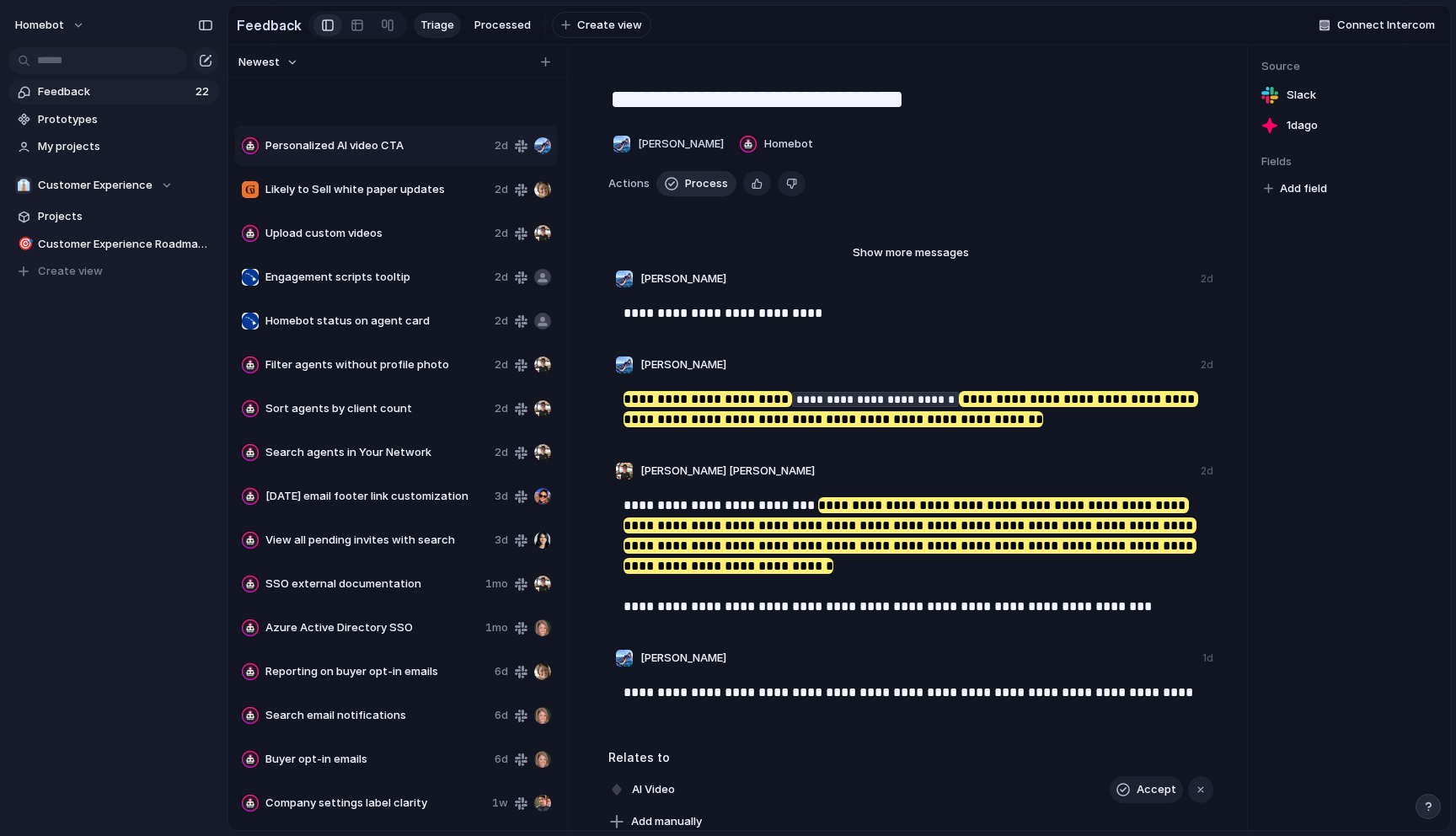
type textarea "**********"
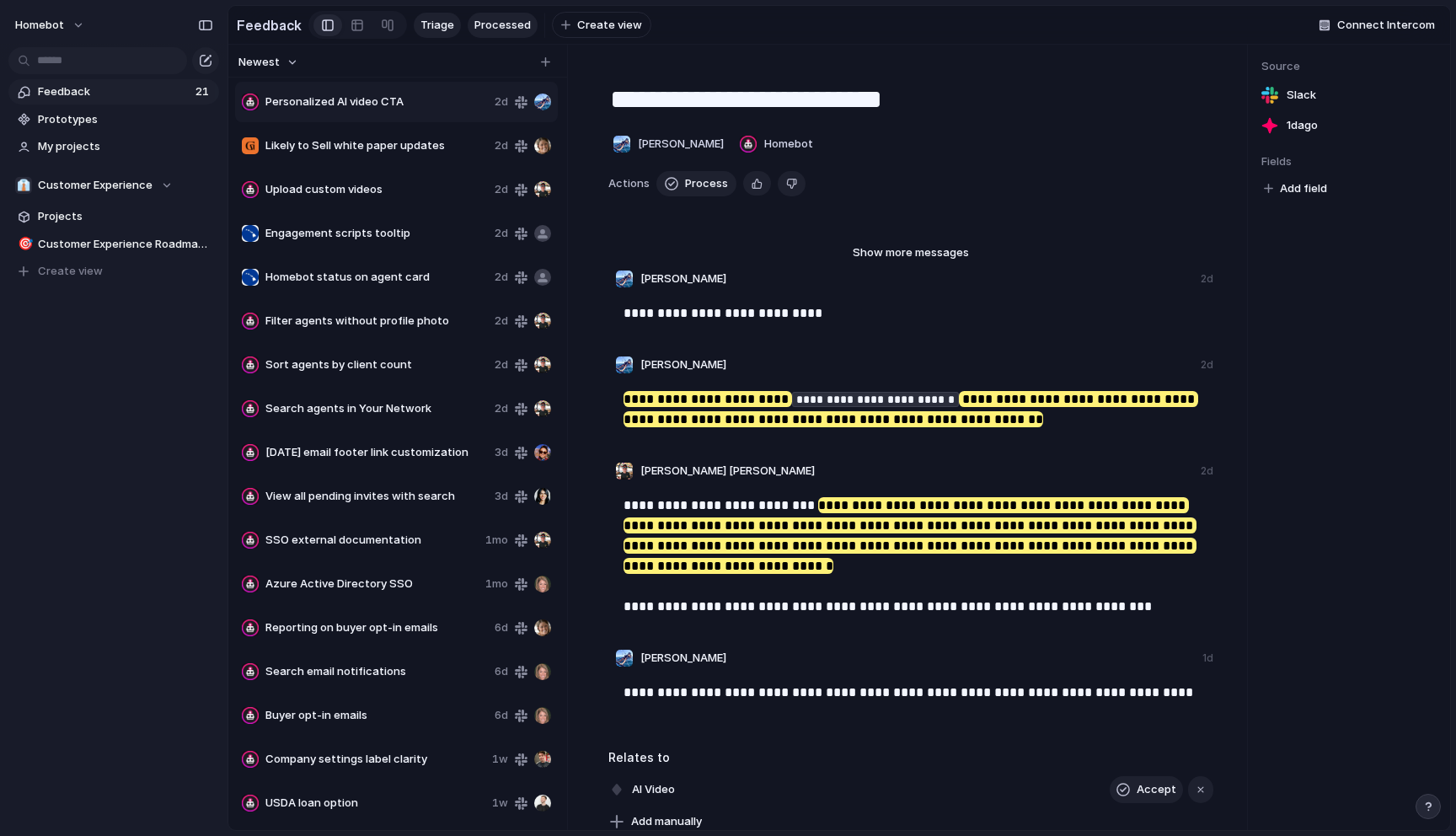
click at [489, 23] on span "Processed" at bounding box center [503, 24] width 57 height 17
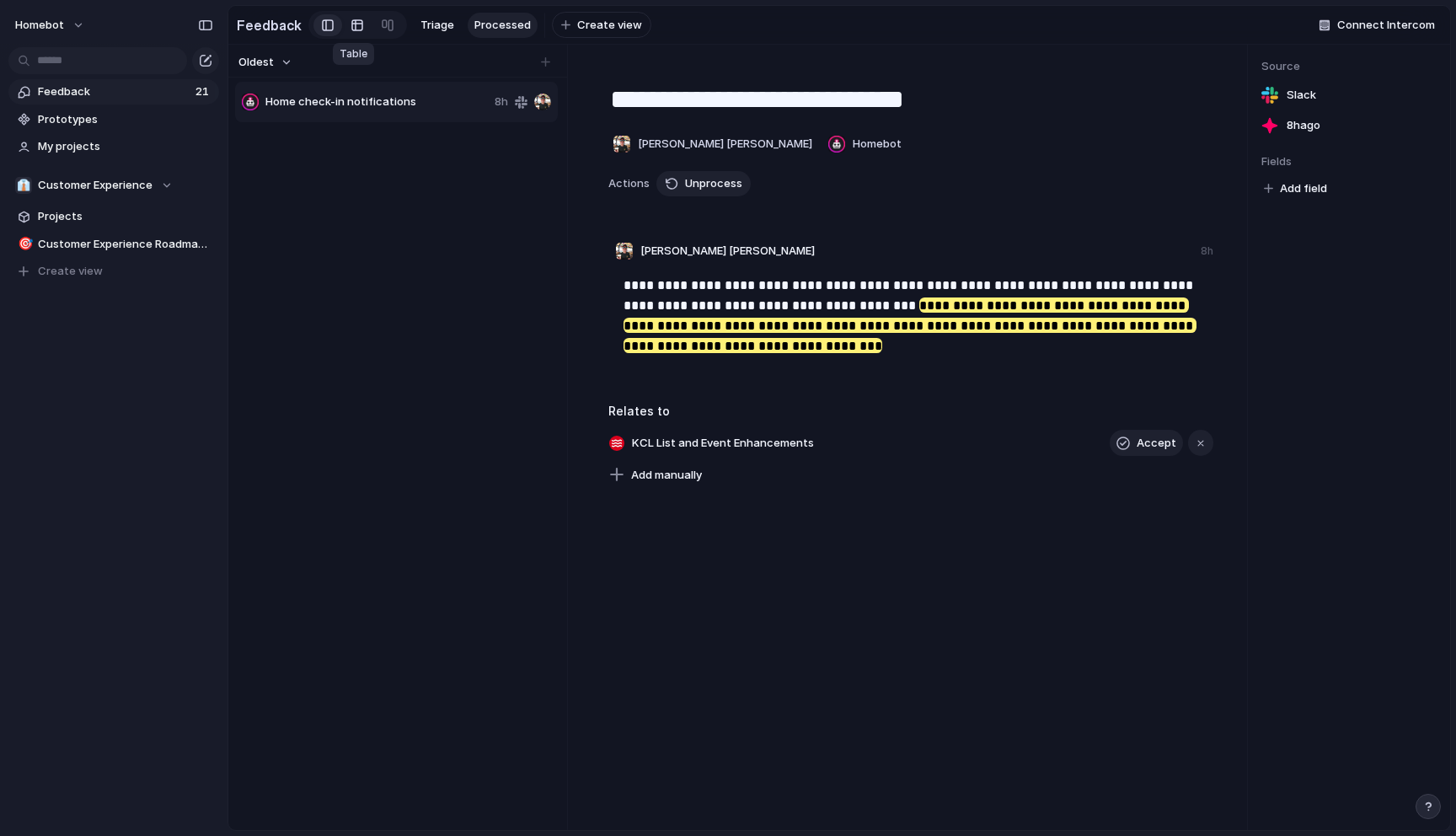
click at [355, 26] on div at bounding box center [357, 25] width 14 height 27
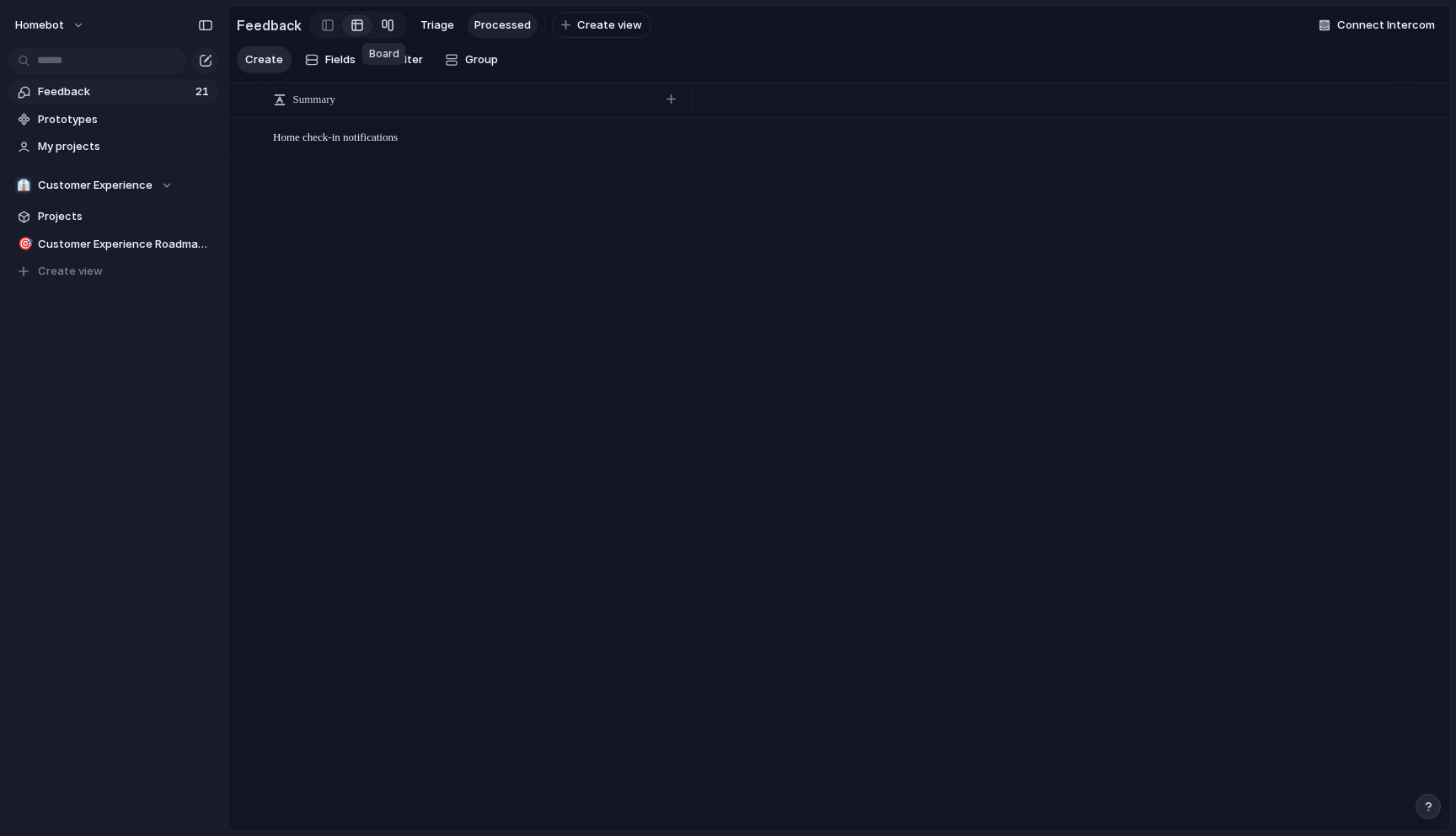
click at [392, 21] on link at bounding box center [387, 25] width 30 height 27
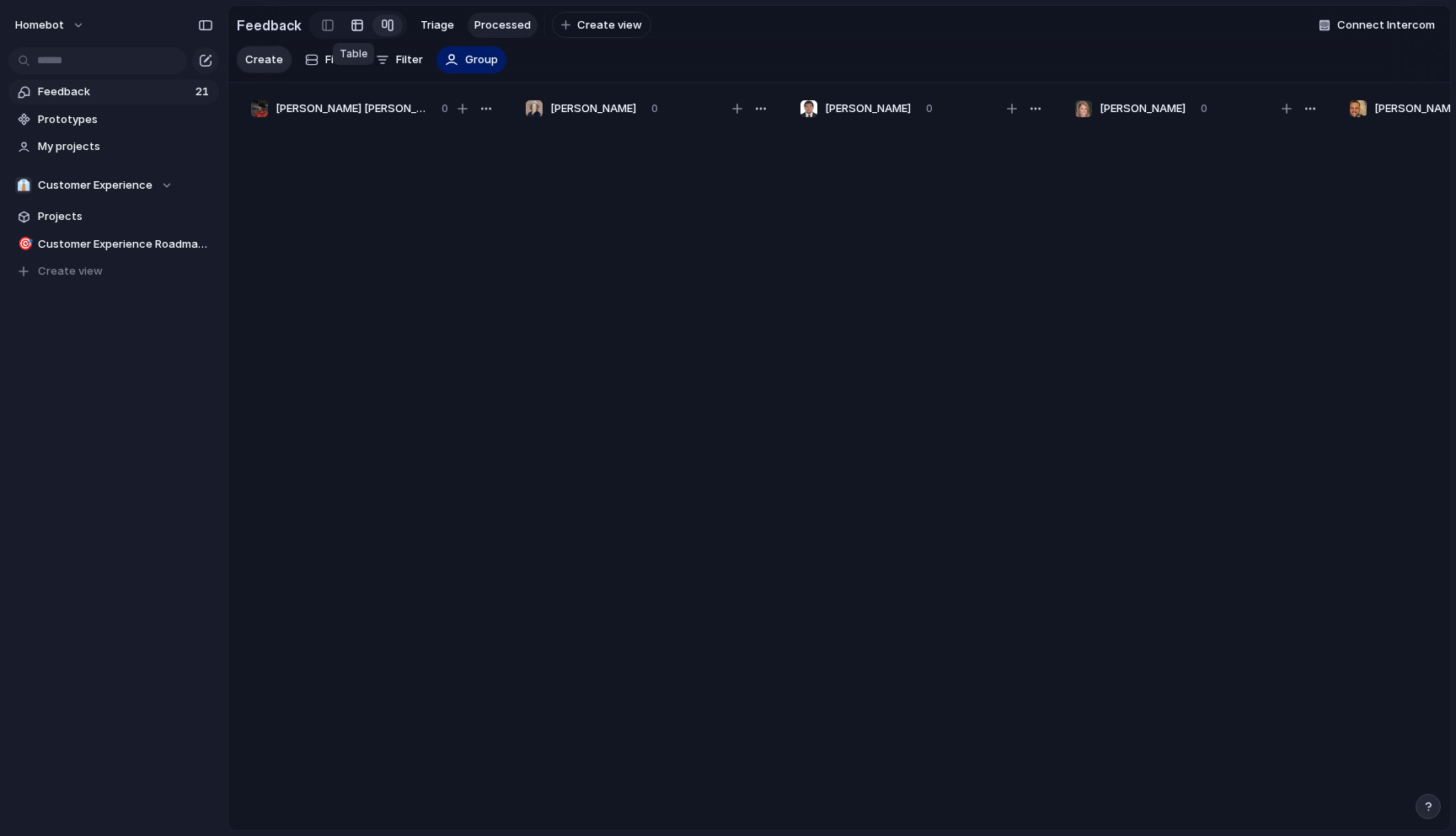
click at [362, 20] on link at bounding box center [357, 25] width 30 height 27
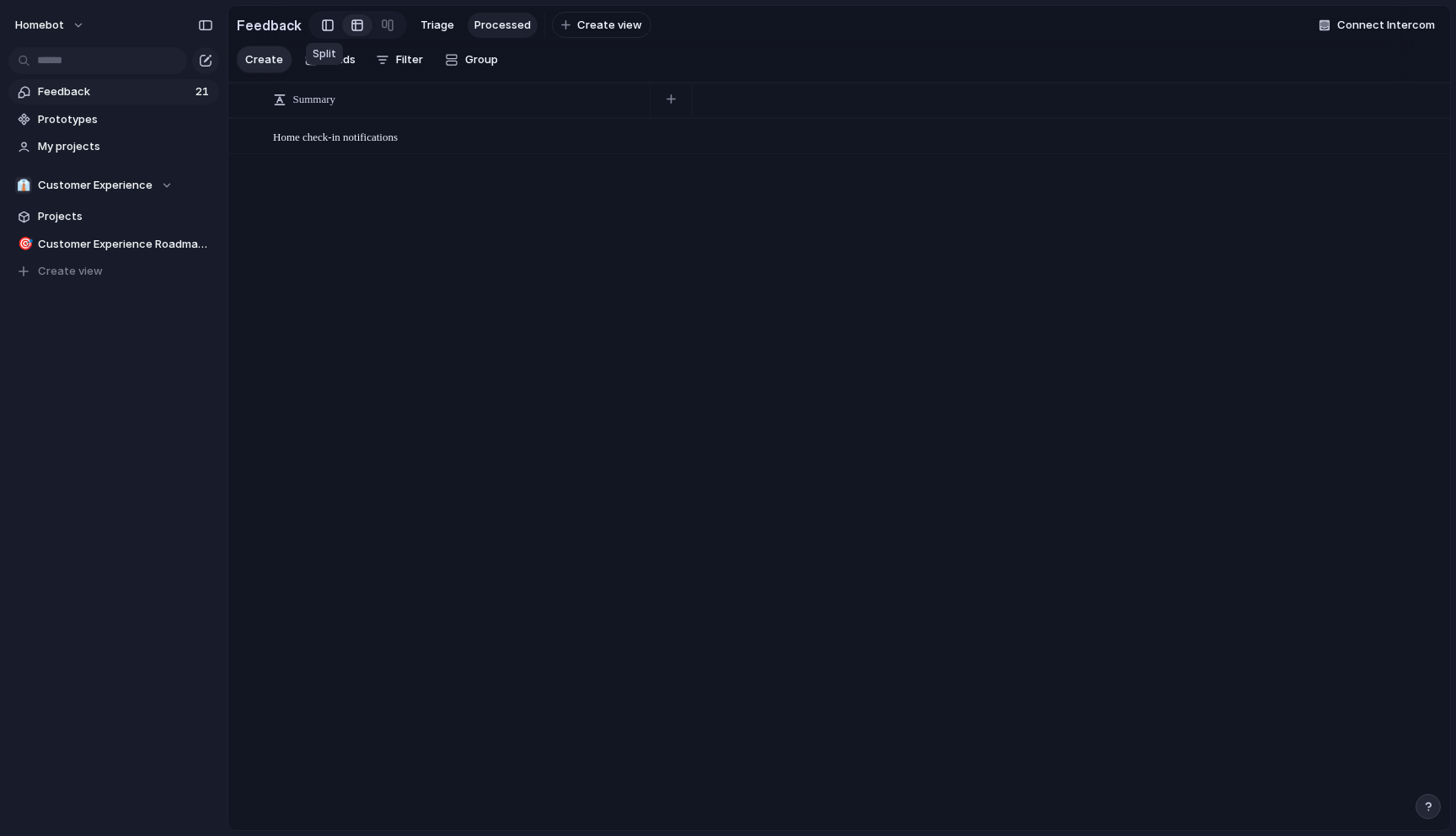
click at [324, 27] on div at bounding box center [328, 25] width 12 height 25
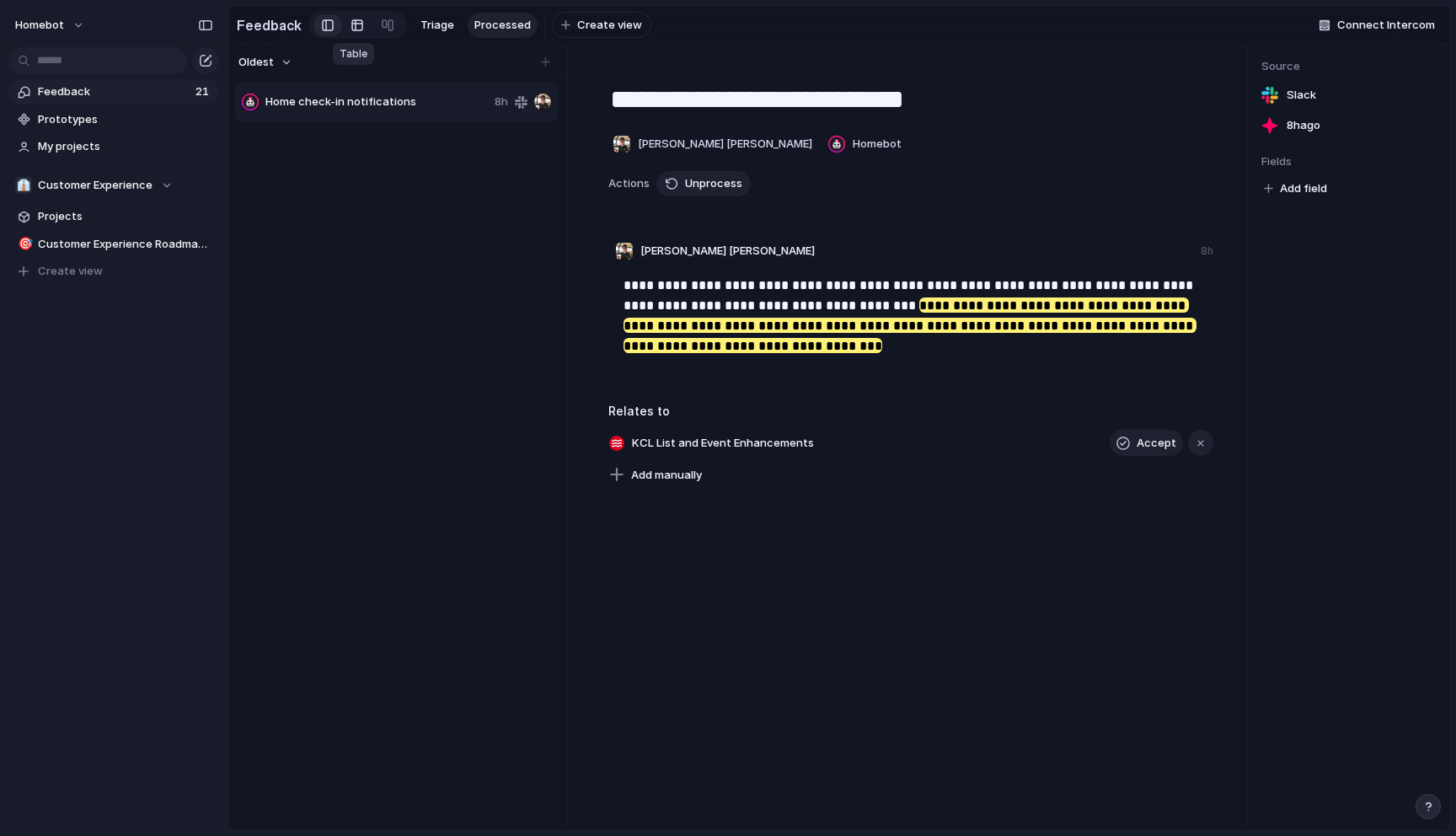
click at [353, 25] on div at bounding box center [357, 25] width 14 height 27
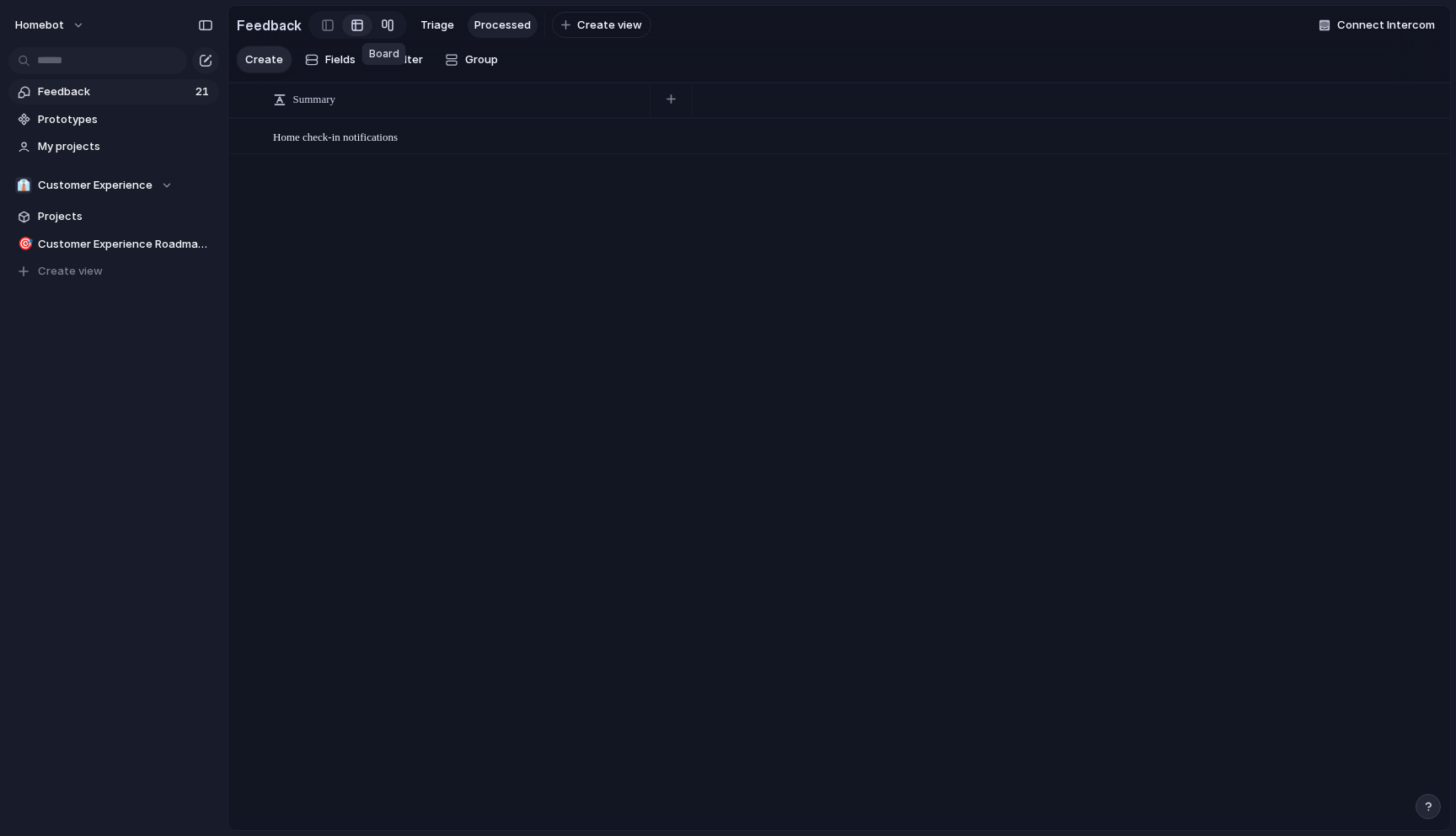
click at [381, 25] on div at bounding box center [387, 25] width 14 height 27
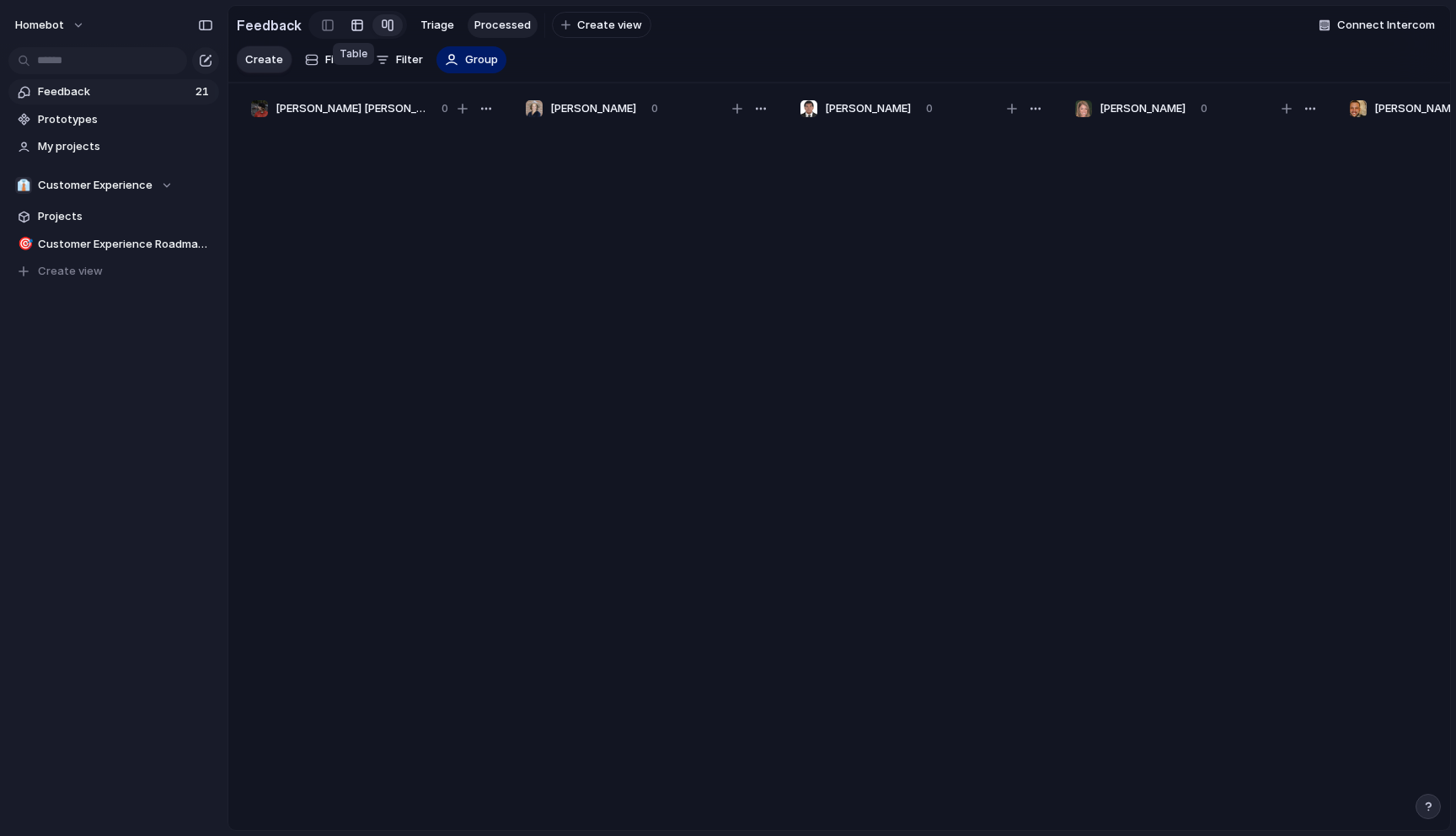
click at [351, 28] on div at bounding box center [357, 25] width 14 height 27
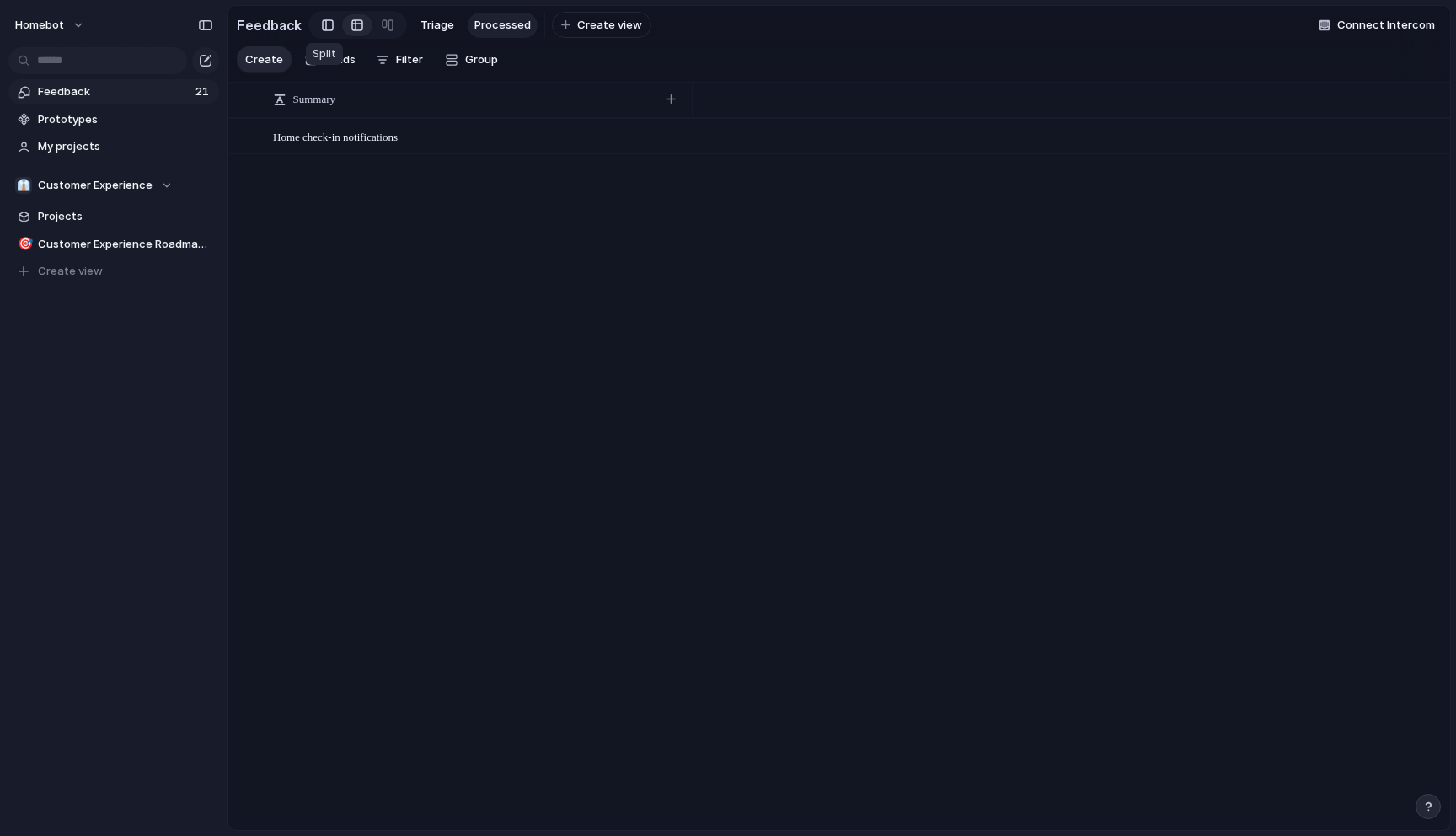
click at [323, 26] on div at bounding box center [328, 25] width 12 height 25
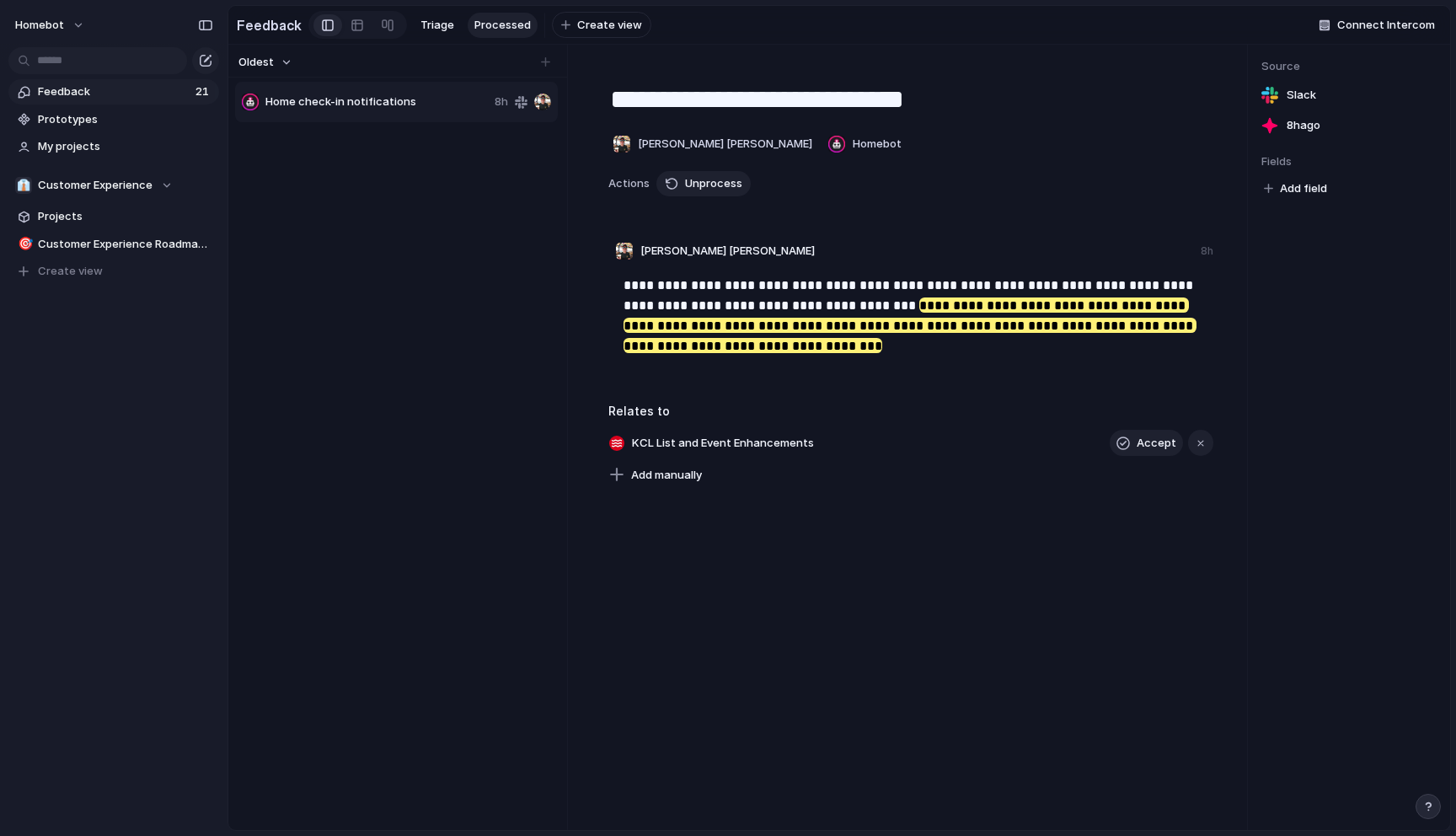
click at [434, 100] on span "Home check-in notifications" at bounding box center [377, 101] width 222 height 17
click at [618, 442] on div "button" at bounding box center [617, 444] width 16 height 16
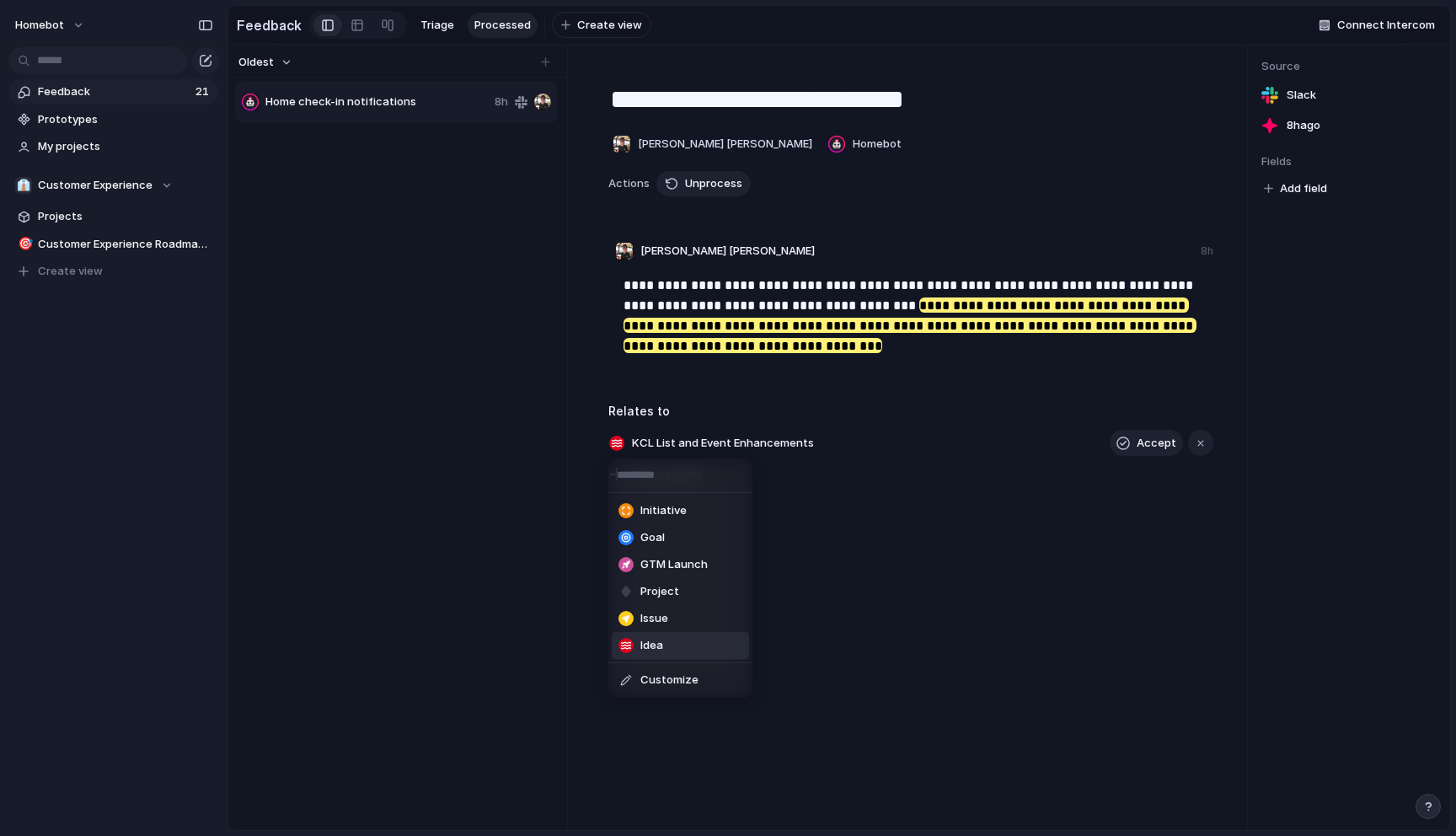
click at [474, 596] on div "Initiative Goal GTM Launch Project Issue Idea Customize" at bounding box center [728, 418] width 1456 height 836
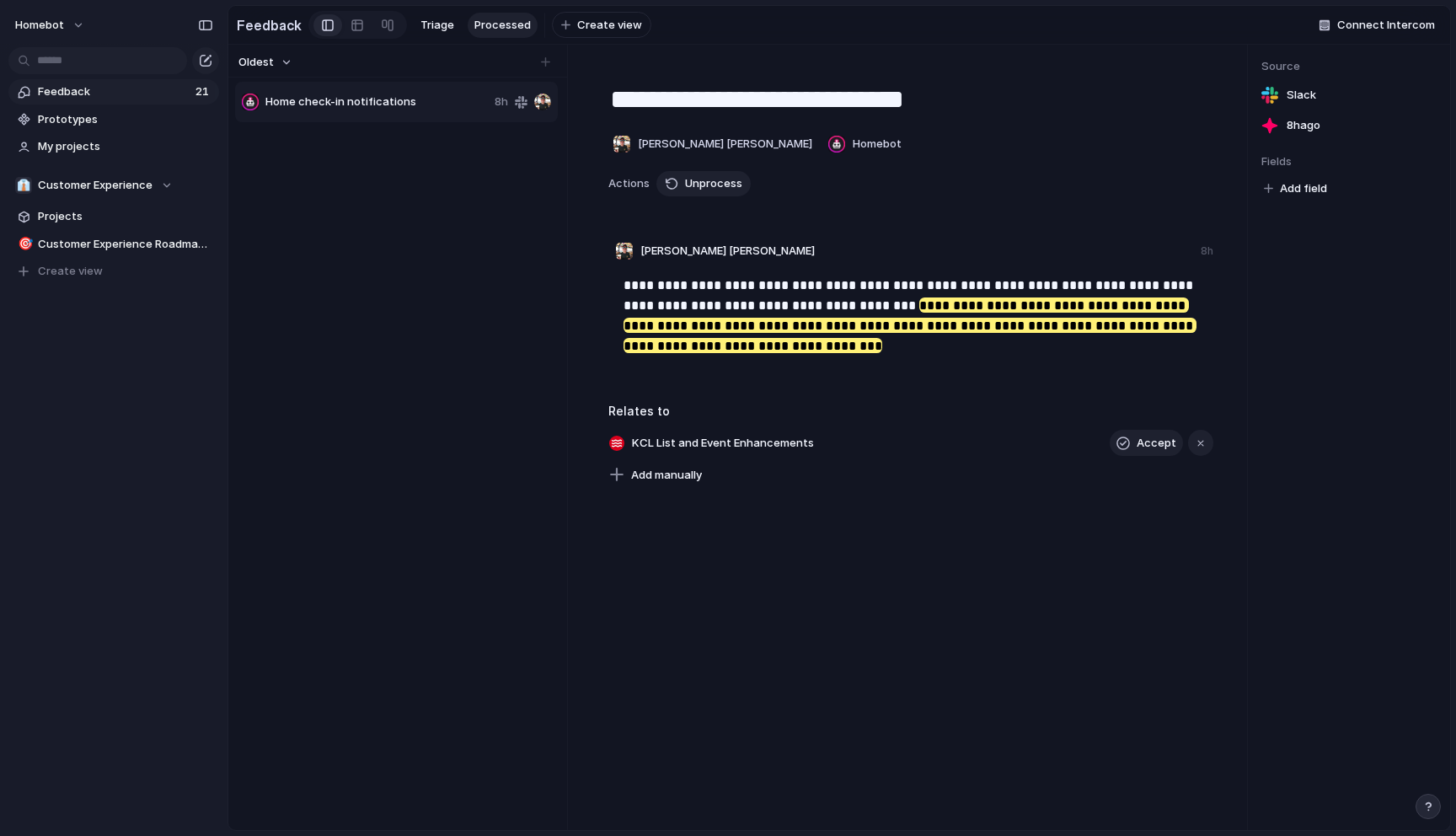
click at [401, 100] on span "Home check-in notifications" at bounding box center [377, 101] width 222 height 17
click at [67, 244] on span "Customer Experience Roadmap Planning" at bounding box center [126, 244] width 176 height 17
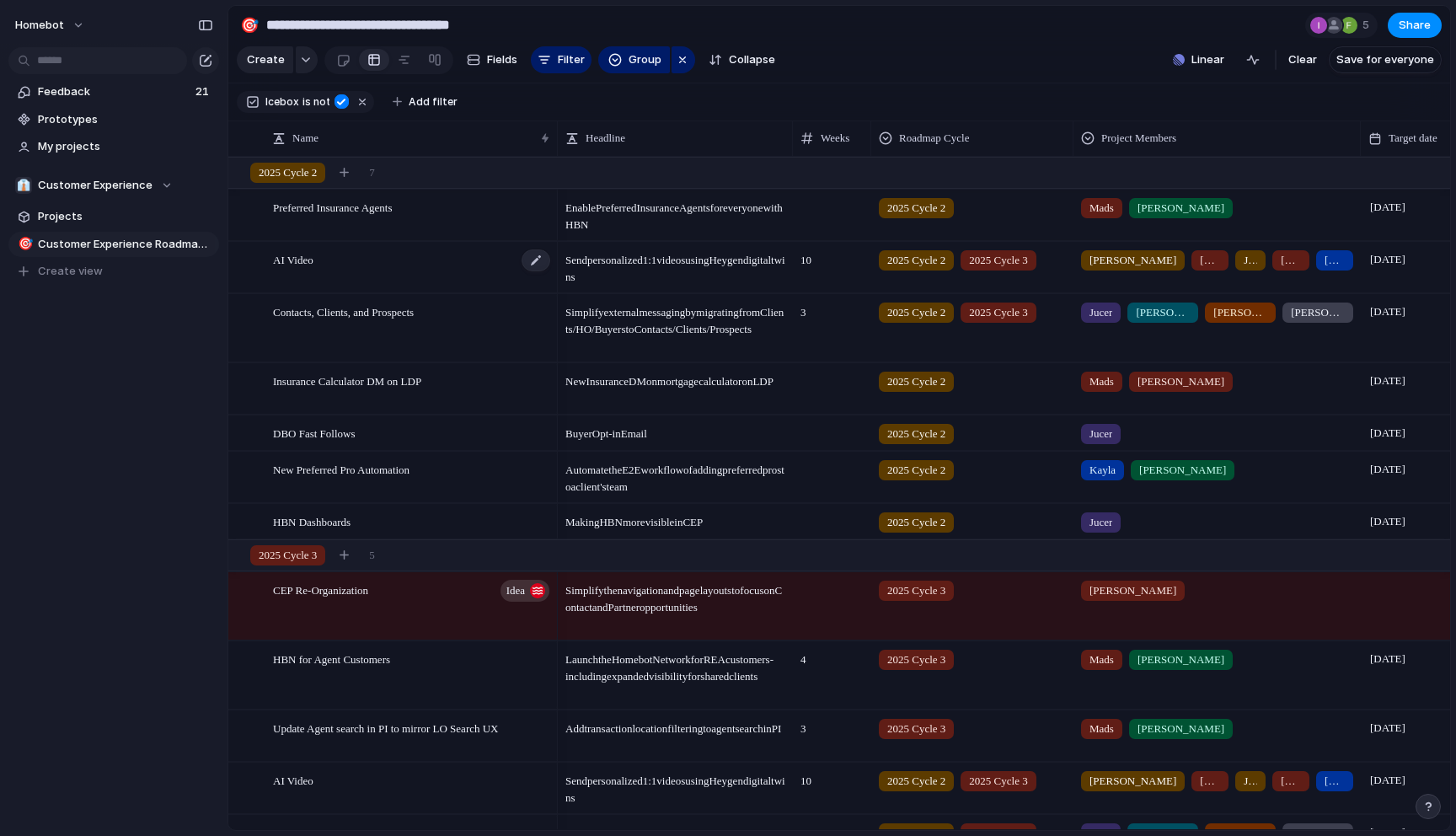
click at [313, 261] on span "AI Video" at bounding box center [293, 259] width 40 height 20
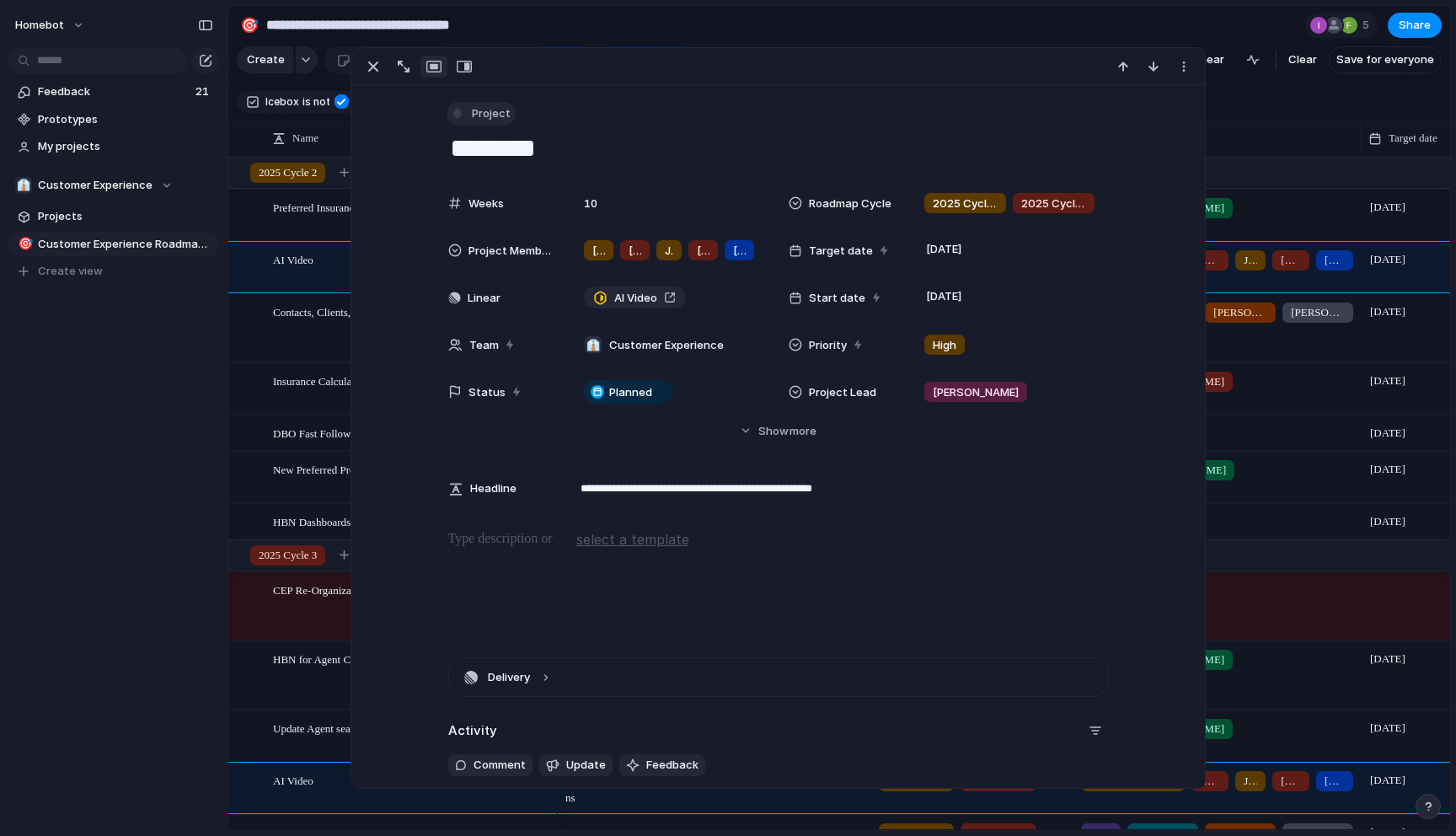
click at [462, 112] on div "button" at bounding box center [458, 114] width 16 height 16
click at [679, 137] on div "Initiative Goal GTM Launch Project Issue Idea Customize" at bounding box center [728, 418] width 1456 height 836
click at [1247, 128] on div "Project Members" at bounding box center [1217, 139] width 280 height 27
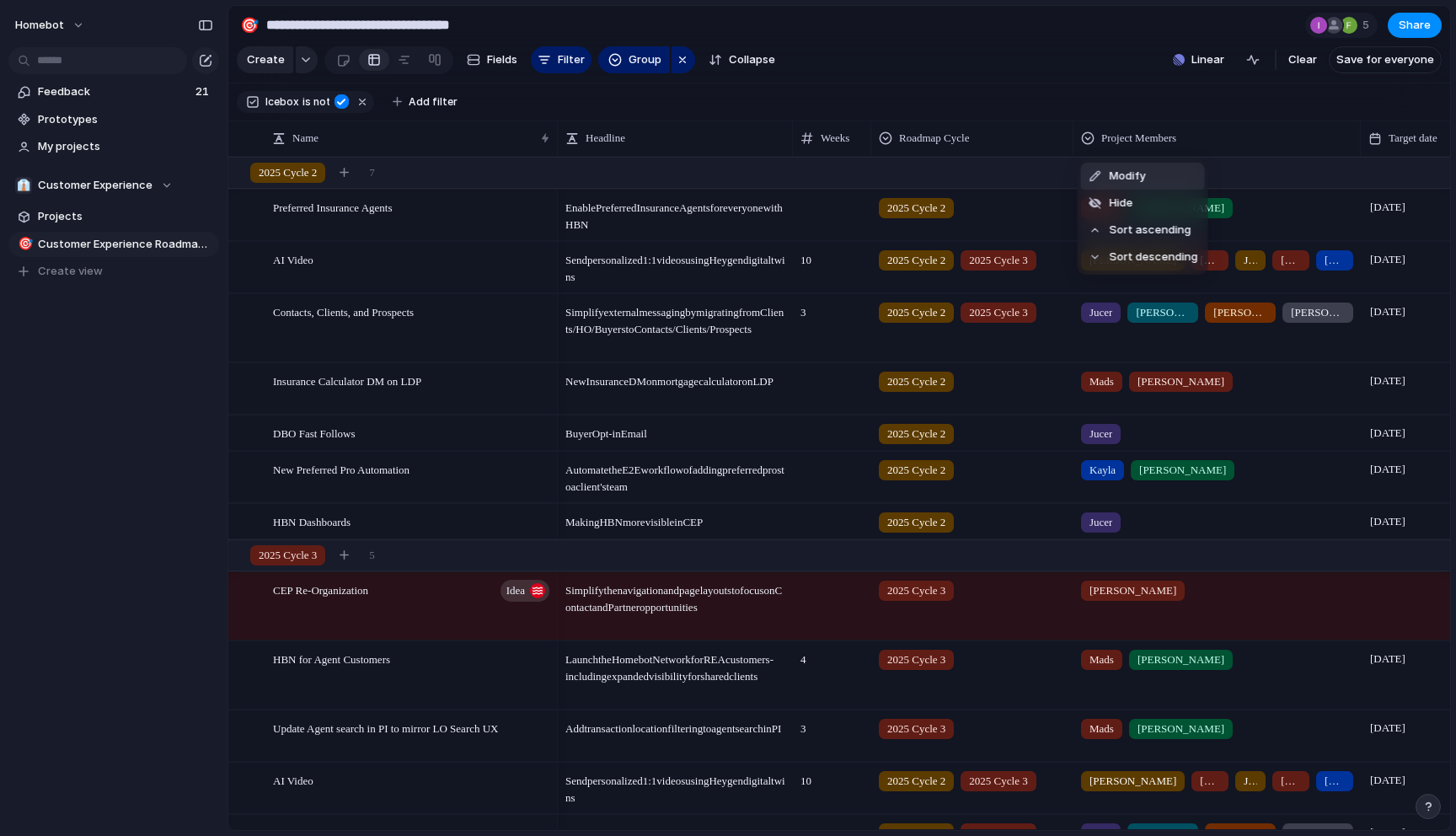
click at [79, 96] on div "Modify Hide Sort ascending Sort descending" at bounding box center [728, 418] width 1456 height 836
click at [131, 95] on span "Feedback" at bounding box center [114, 92] width 152 height 17
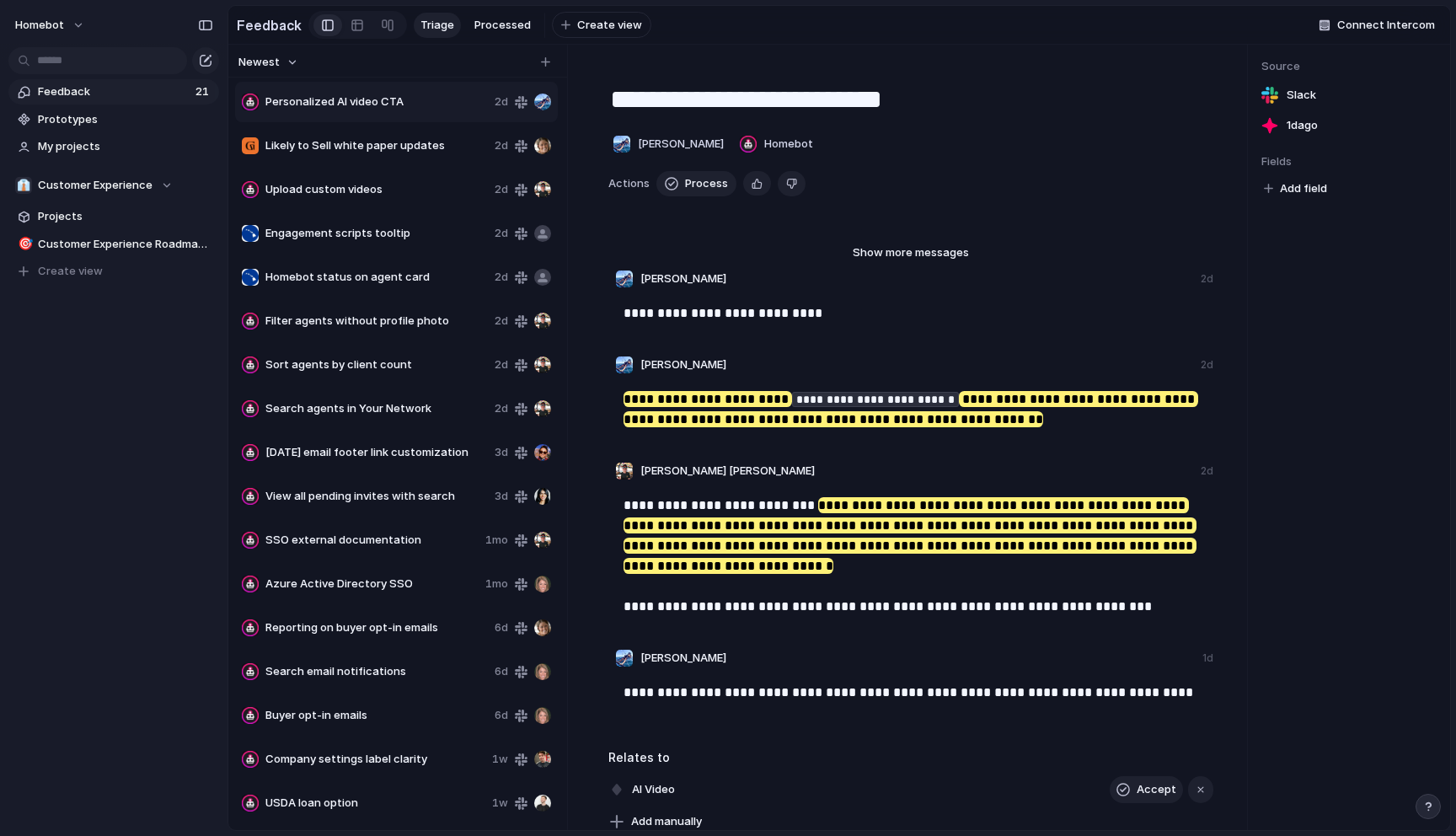
click at [315, 141] on span "Likely to Sell white paper updates" at bounding box center [377, 145] width 222 height 17
type textarea "**********"
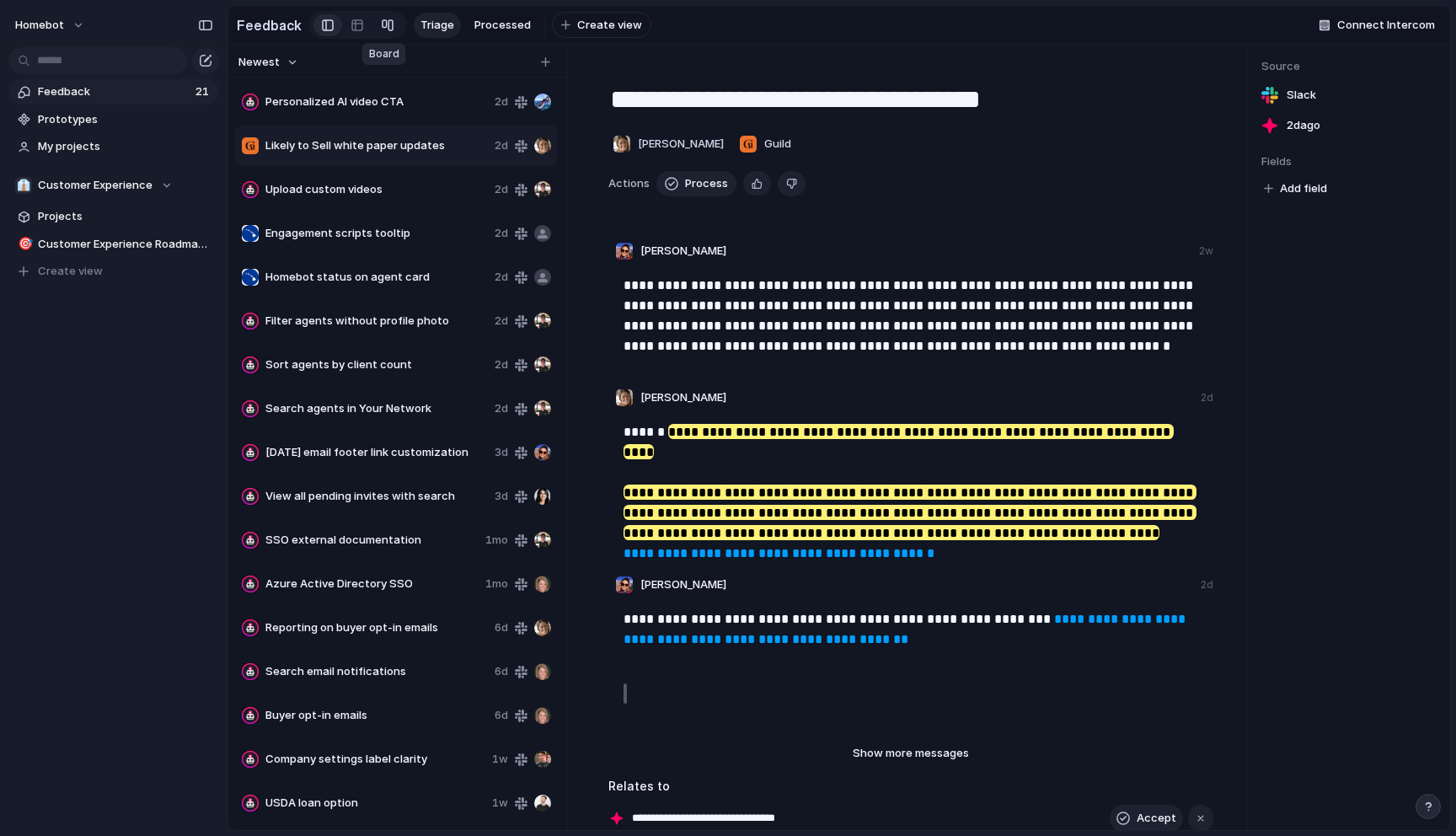
click at [381, 26] on div at bounding box center [387, 25] width 14 height 27
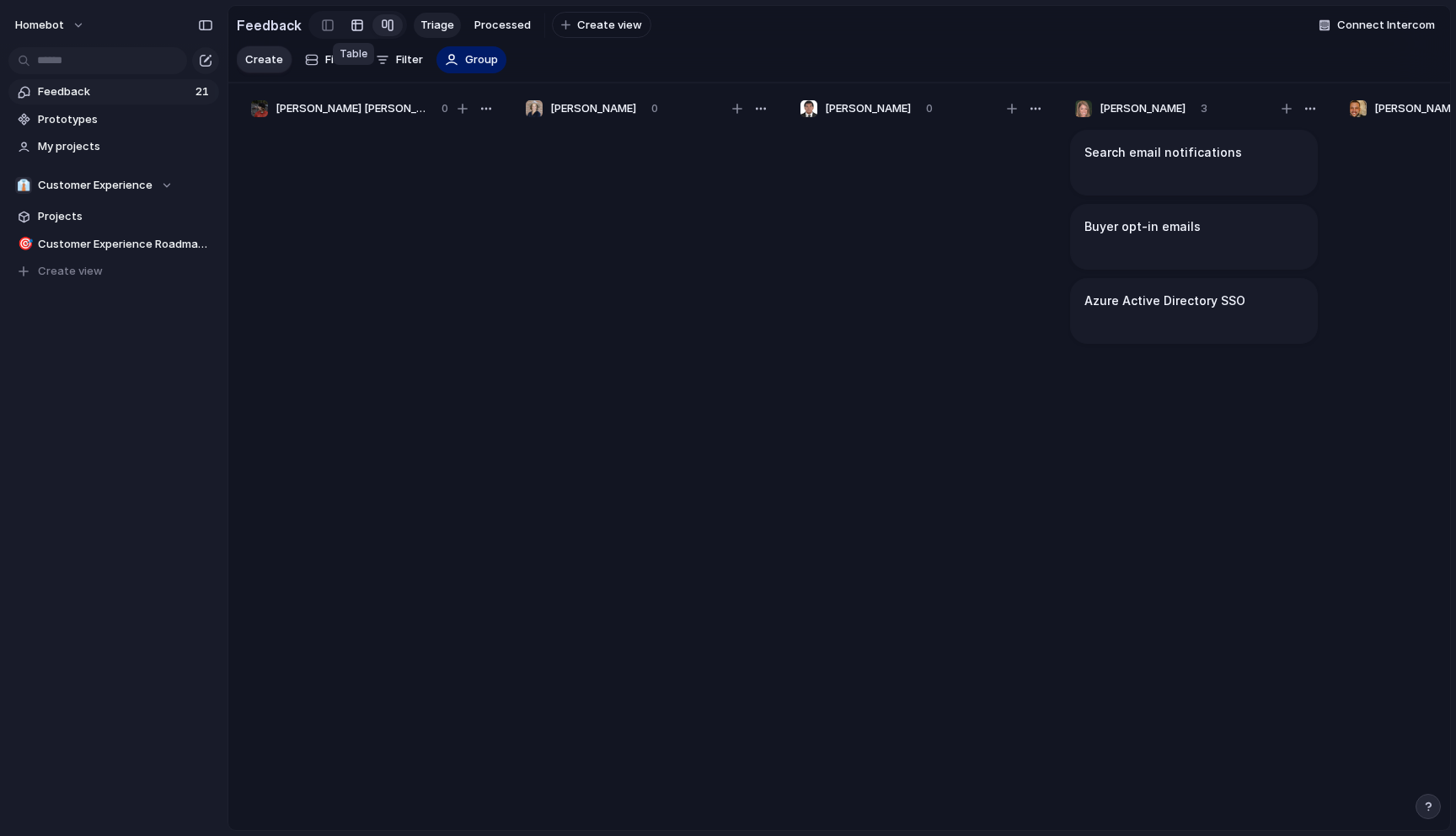
click at [352, 28] on div at bounding box center [357, 25] width 14 height 27
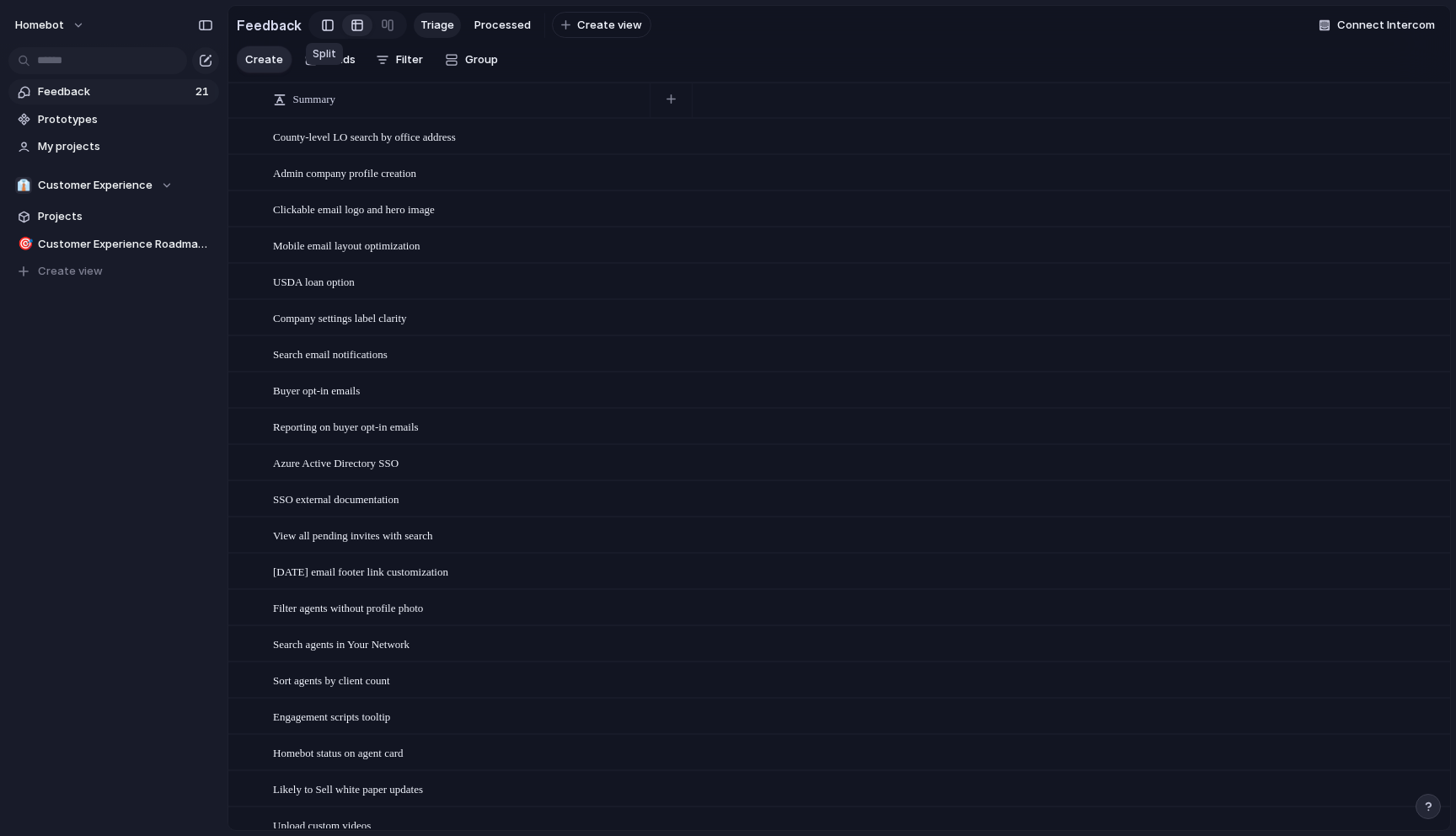
click at [322, 24] on div at bounding box center [328, 25] width 12 height 25
